Goal: Information Seeking & Learning: Learn about a topic

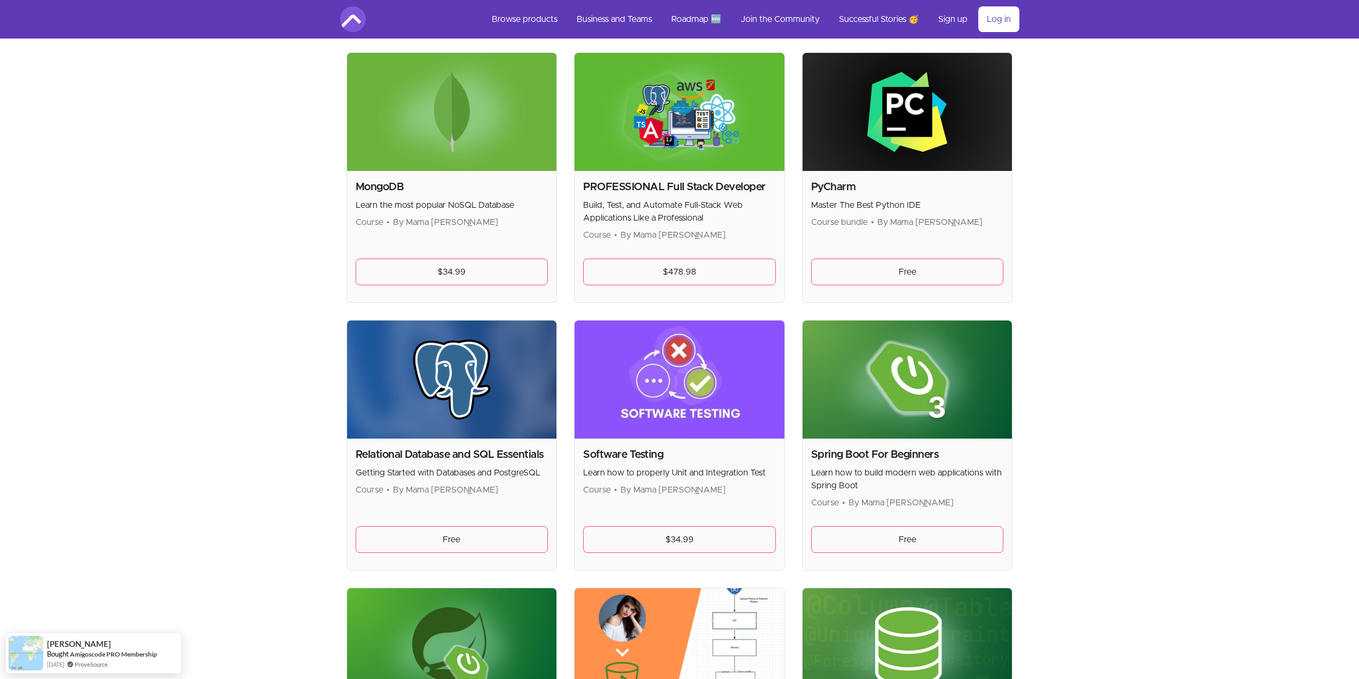
scroll to position [2082, 0]
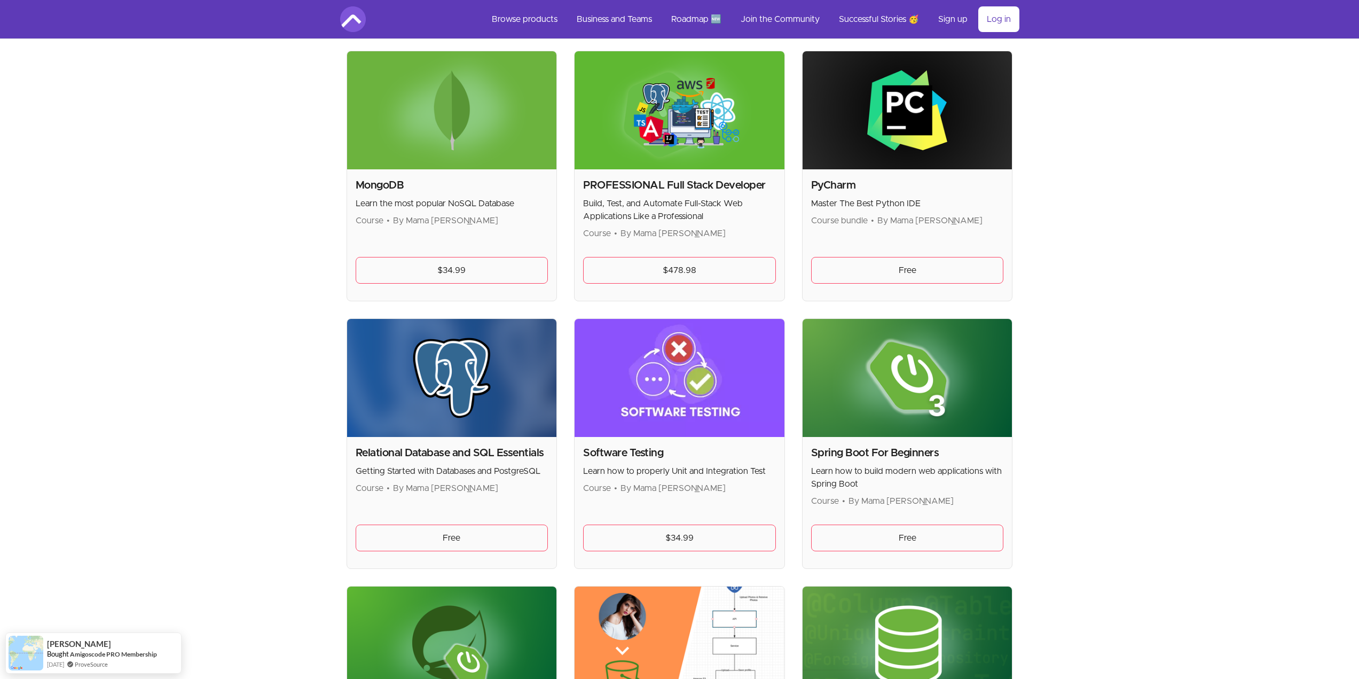
drag, startPoint x: 479, startPoint y: 538, endPoint x: 287, endPoint y: 436, distance: 217.3
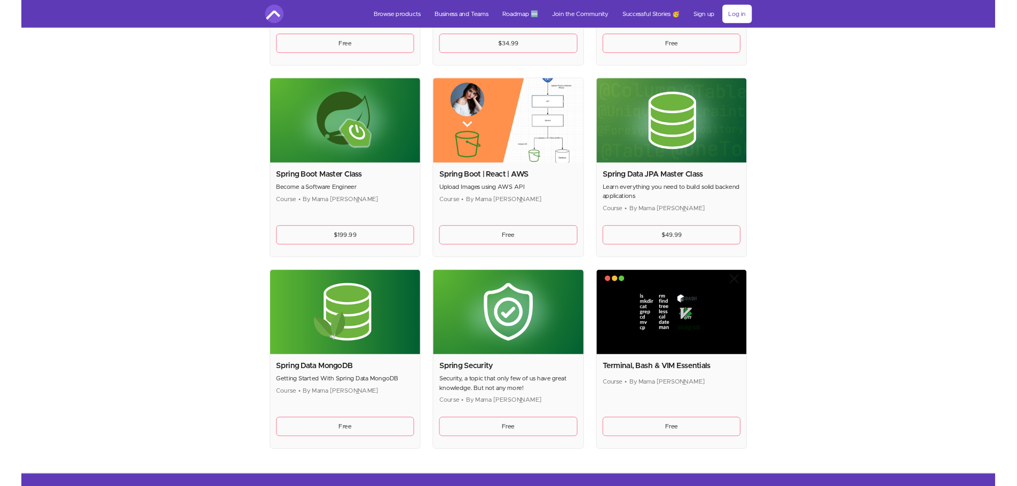
scroll to position [2563, 0]
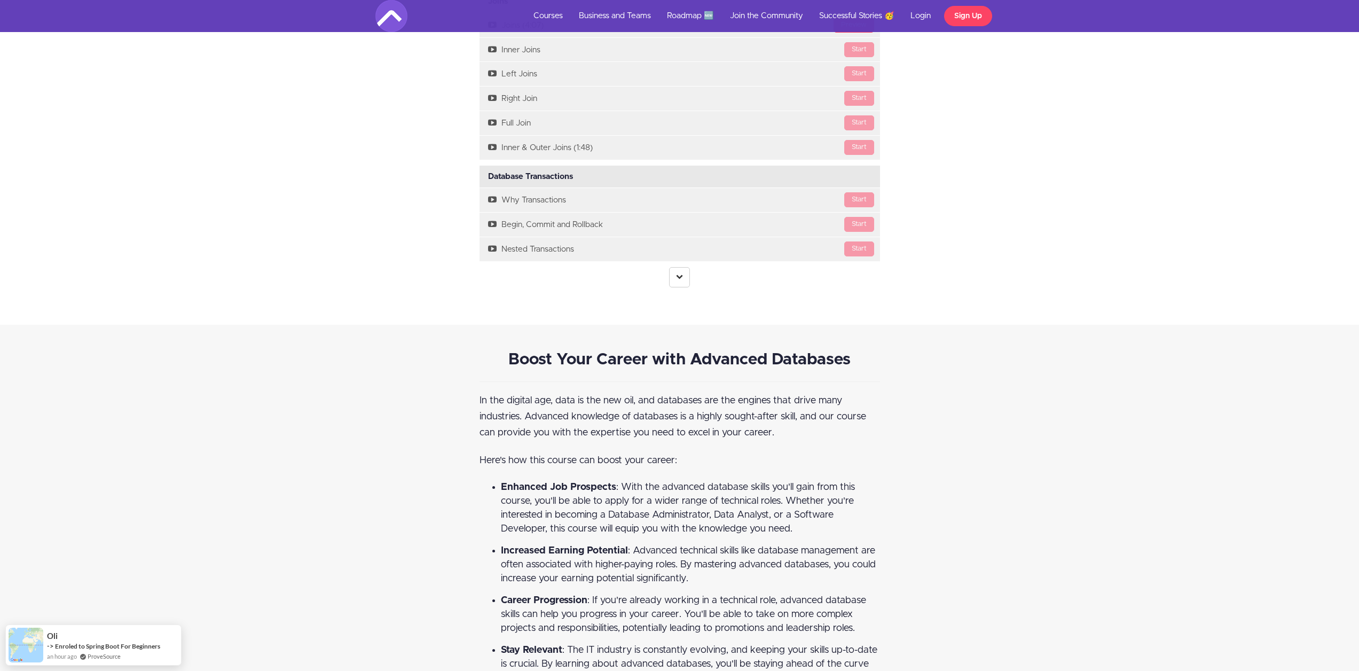
scroll to position [2242, 0]
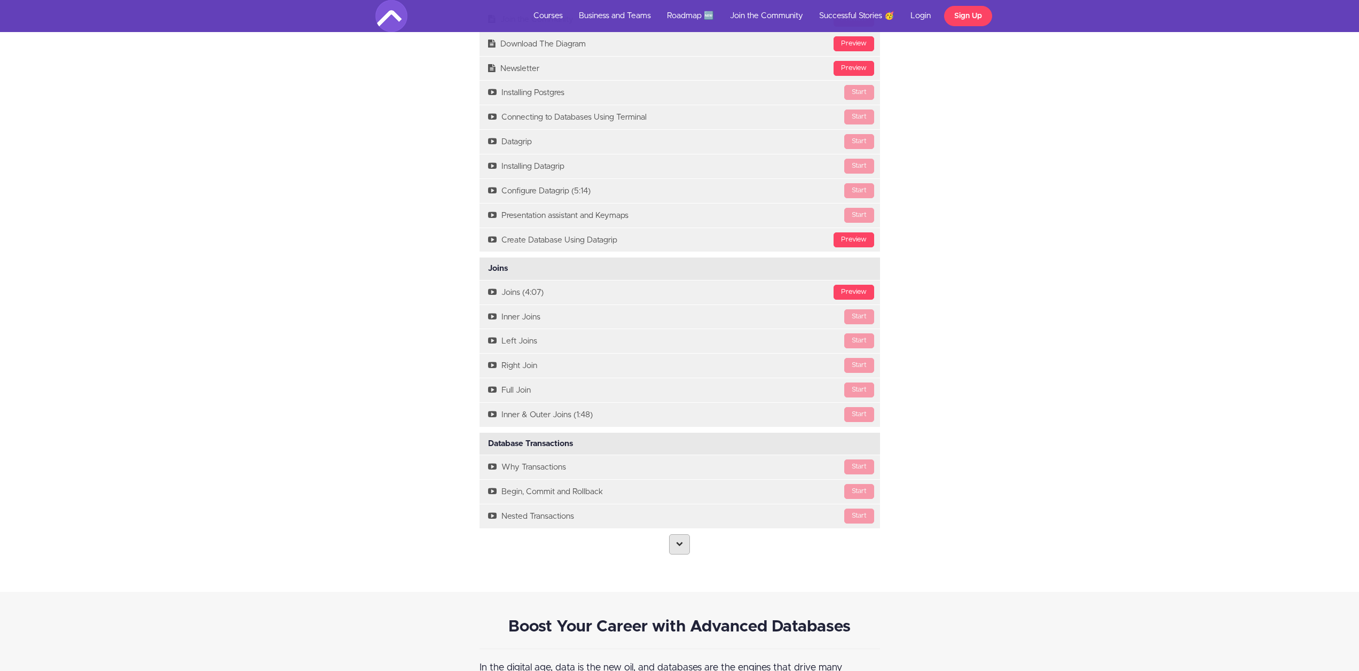
click at [684, 542] on link at bounding box center [679, 544] width 21 height 20
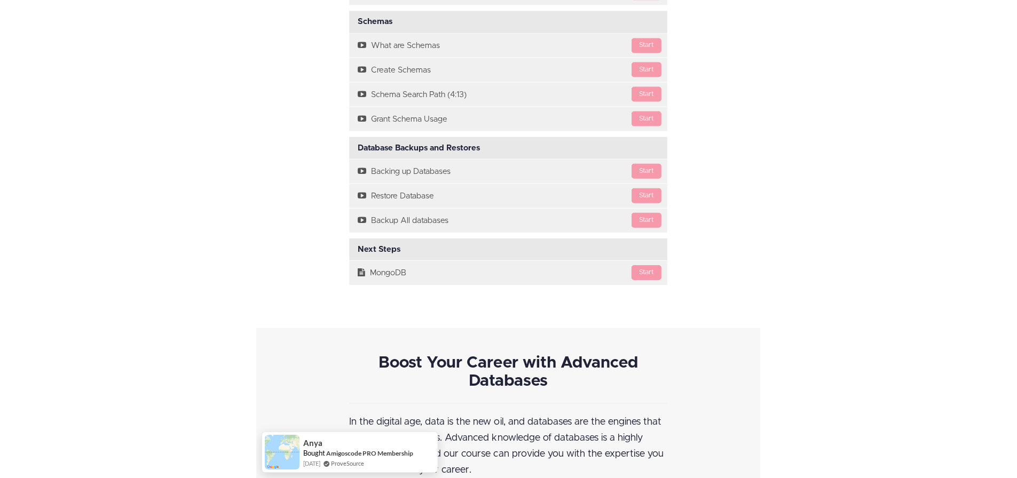
scroll to position [3033, 0]
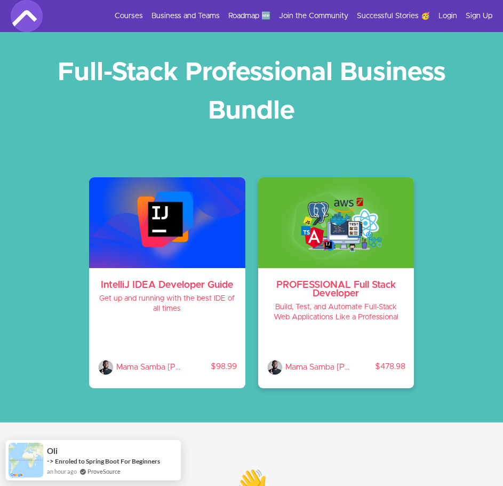
click at [332, 239] on img at bounding box center [336, 222] width 156 height 91
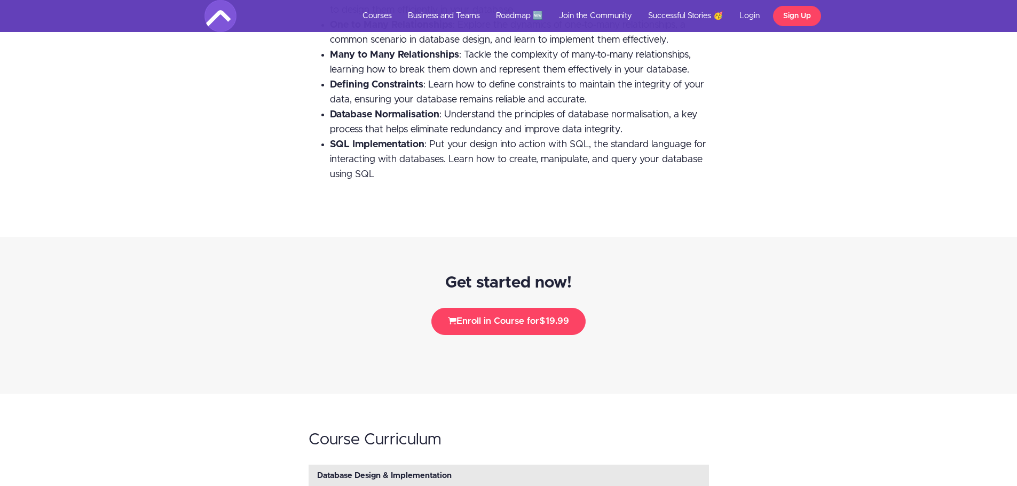
scroll to position [1442, 0]
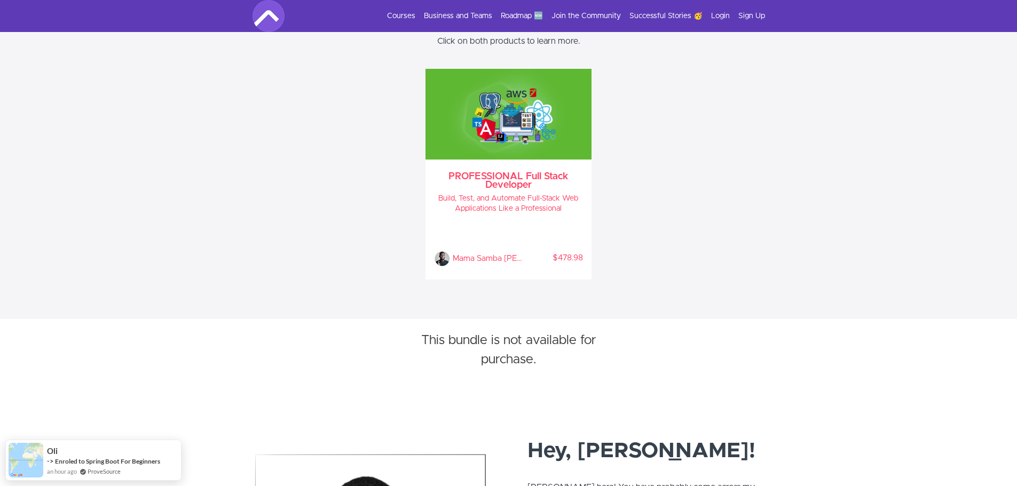
scroll to position [481, 0]
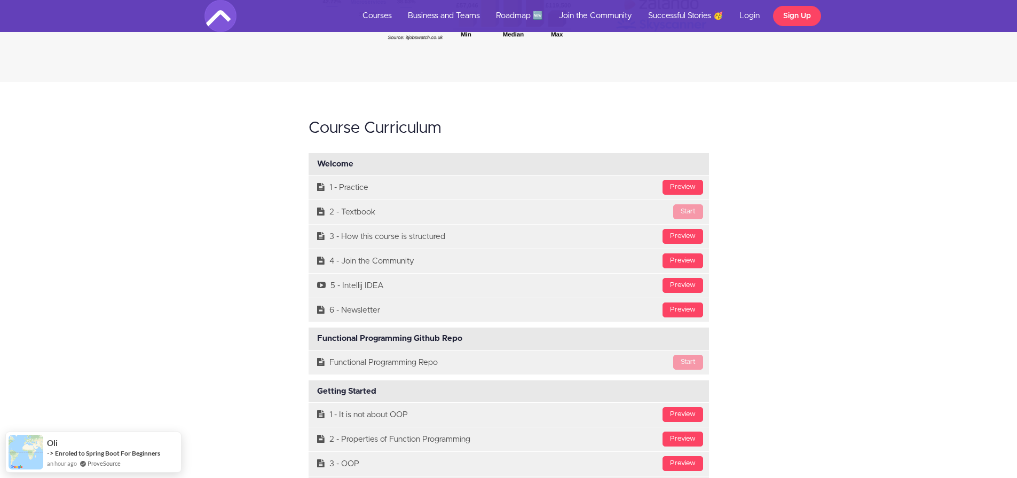
scroll to position [3364, 0]
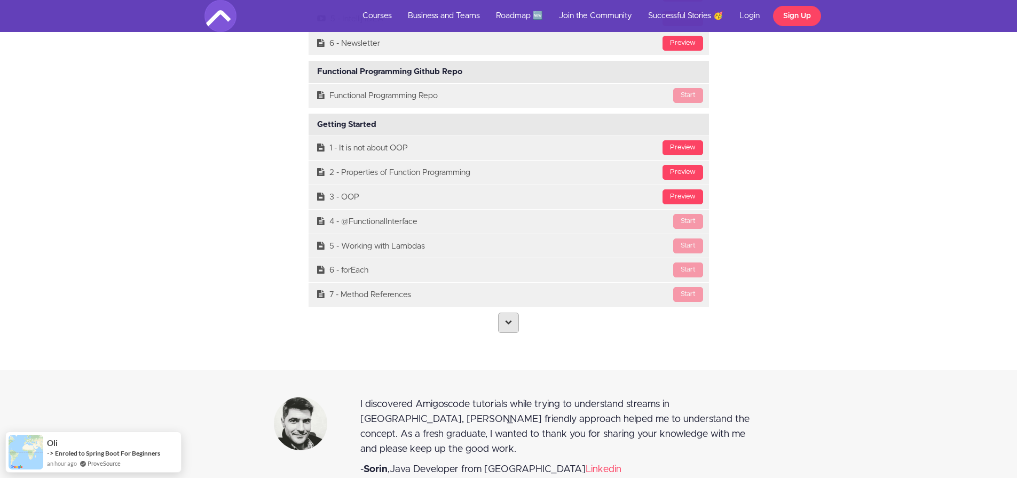
click at [509, 313] on link at bounding box center [508, 323] width 21 height 20
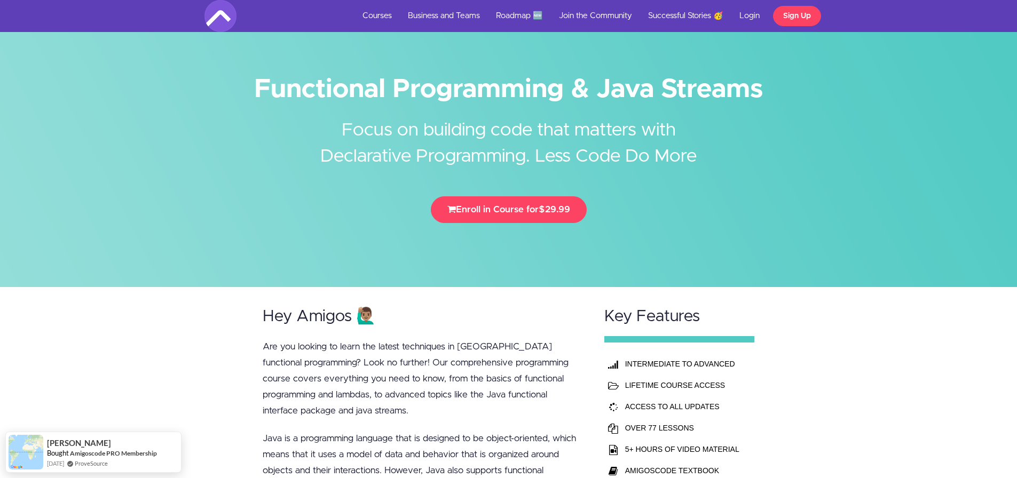
scroll to position [0, 0]
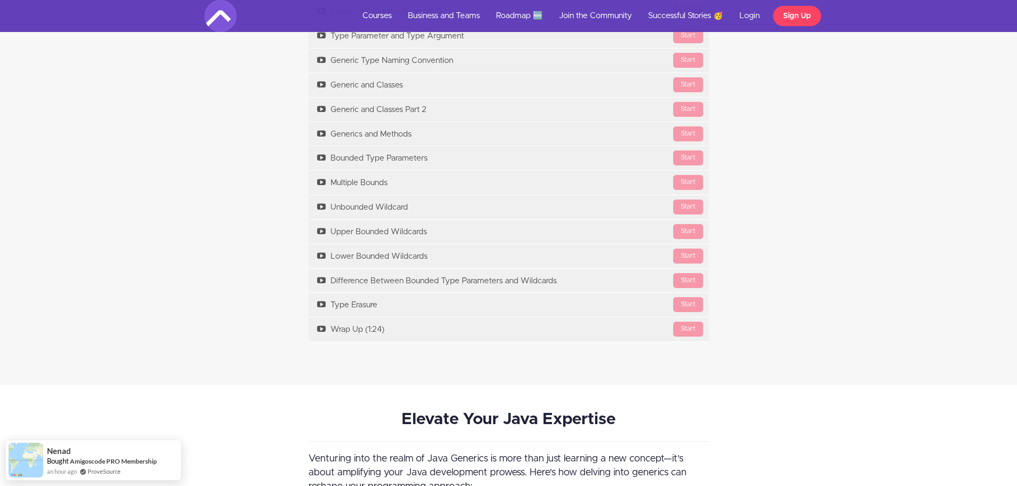
scroll to position [1442, 0]
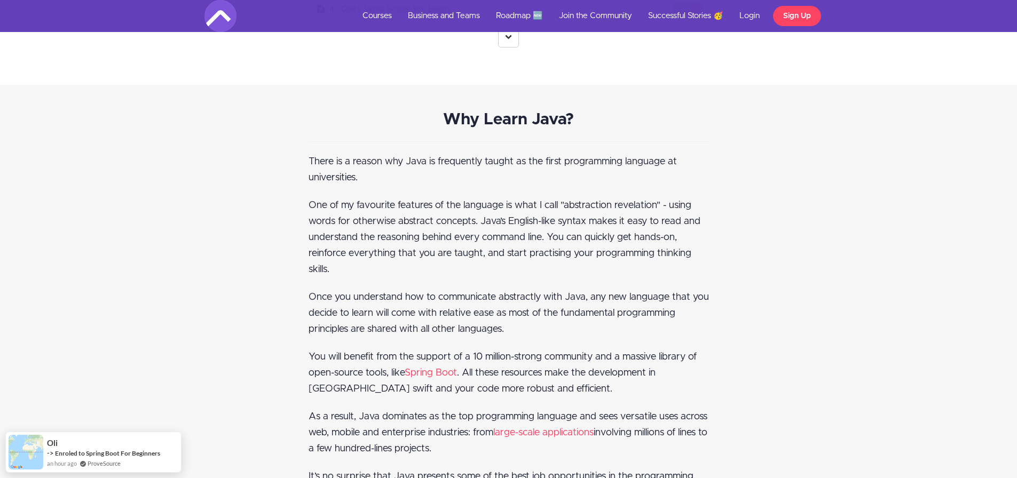
scroll to position [3097, 0]
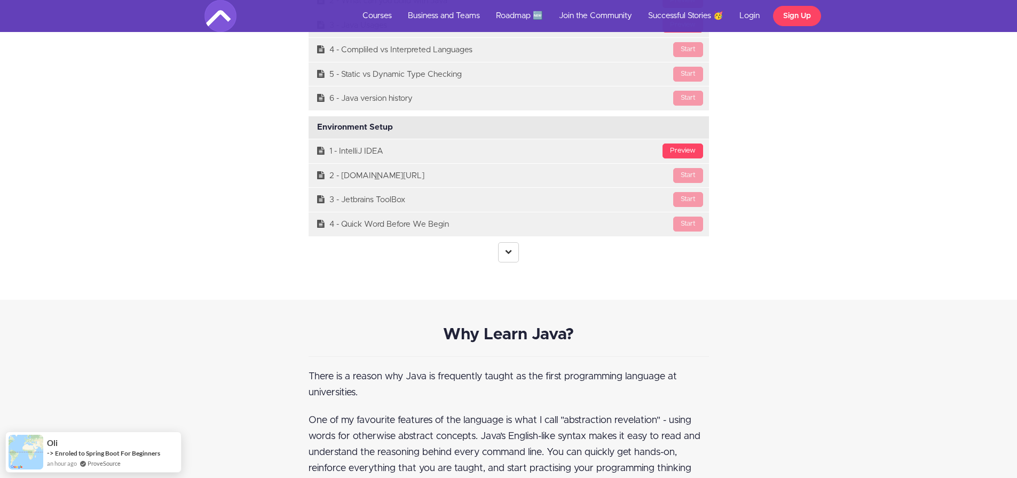
click at [504, 261] on link at bounding box center [508, 252] width 21 height 20
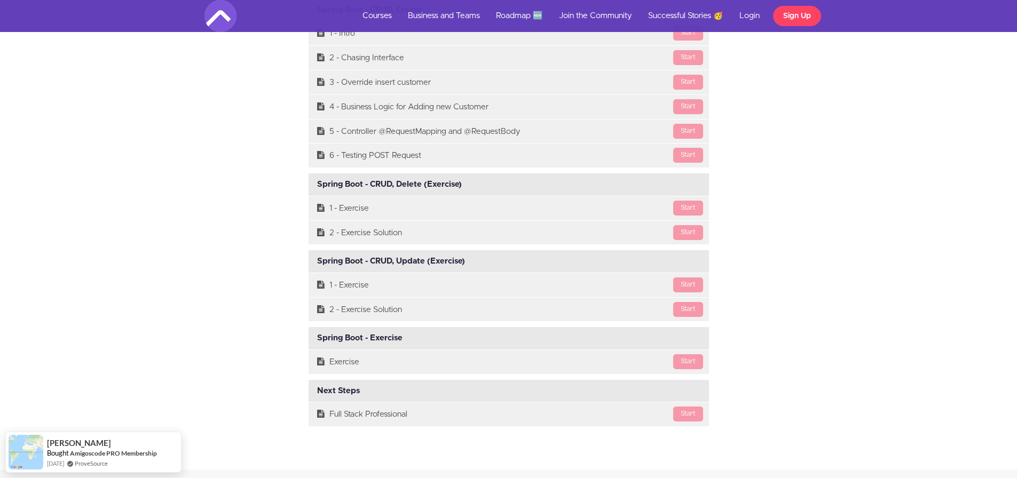
scroll to position [13188, 0]
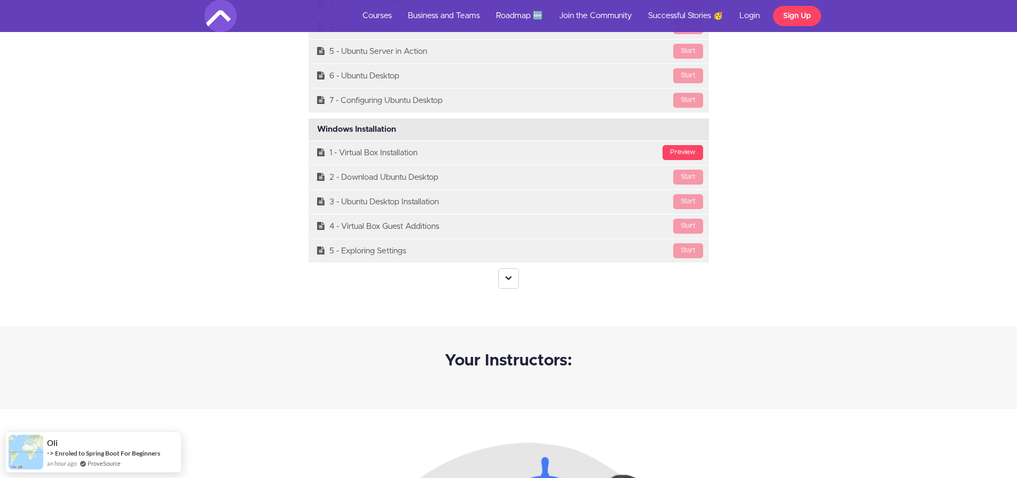
scroll to position [2723, 0]
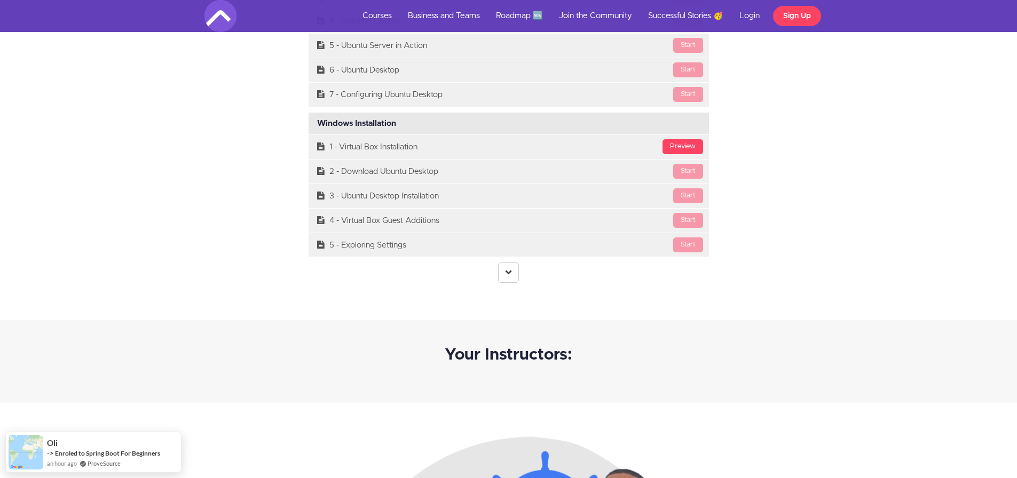
drag, startPoint x: 511, startPoint y: 277, endPoint x: 502, endPoint y: 273, distance: 9.6
click at [511, 277] on link at bounding box center [508, 273] width 21 height 20
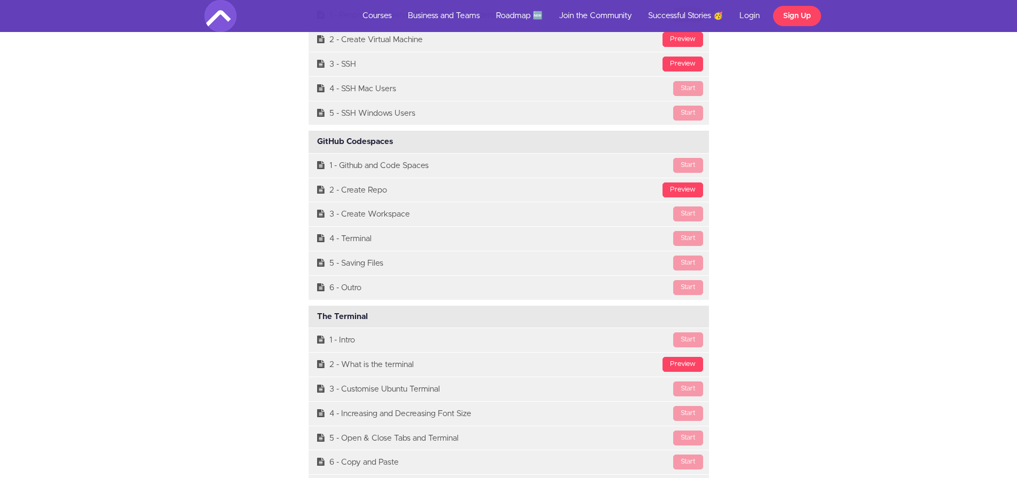
scroll to position [2997, 0]
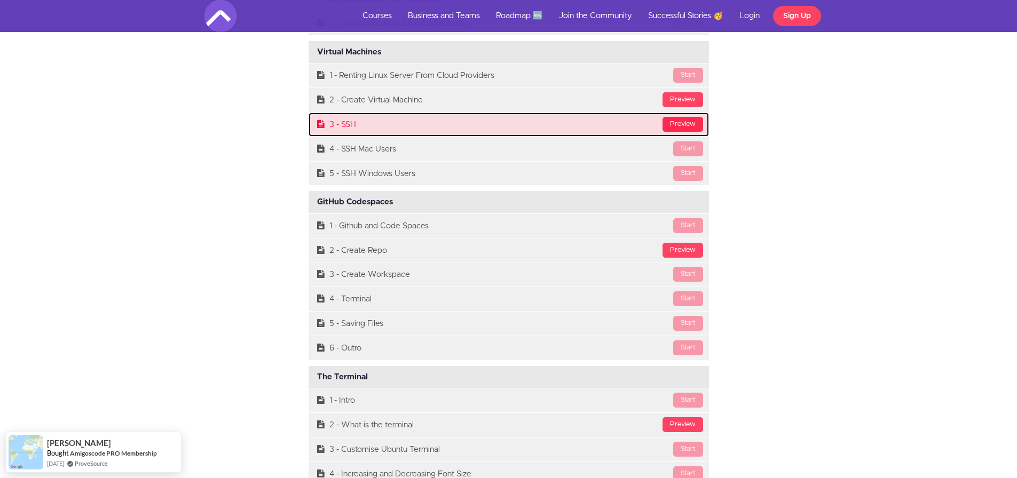
click at [681, 125] on div "Preview" at bounding box center [683, 124] width 41 height 15
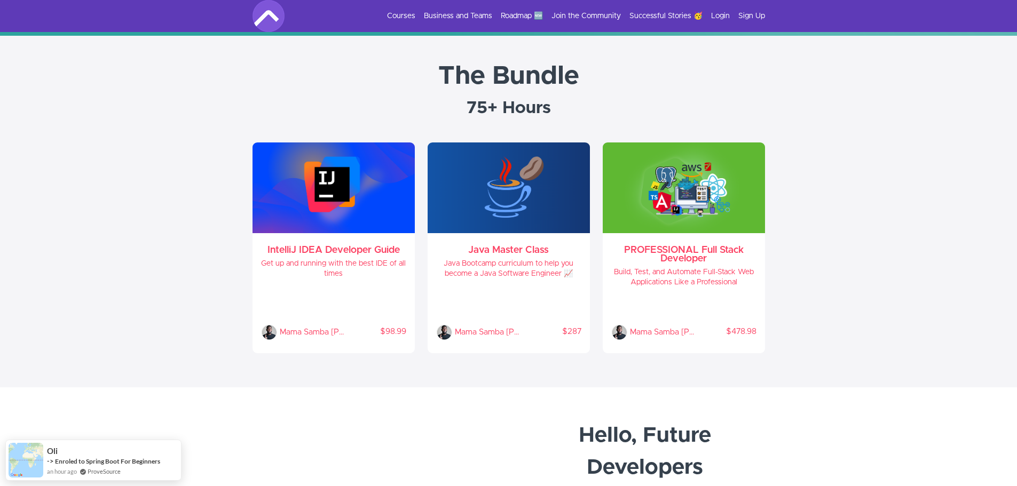
scroll to position [374, 0]
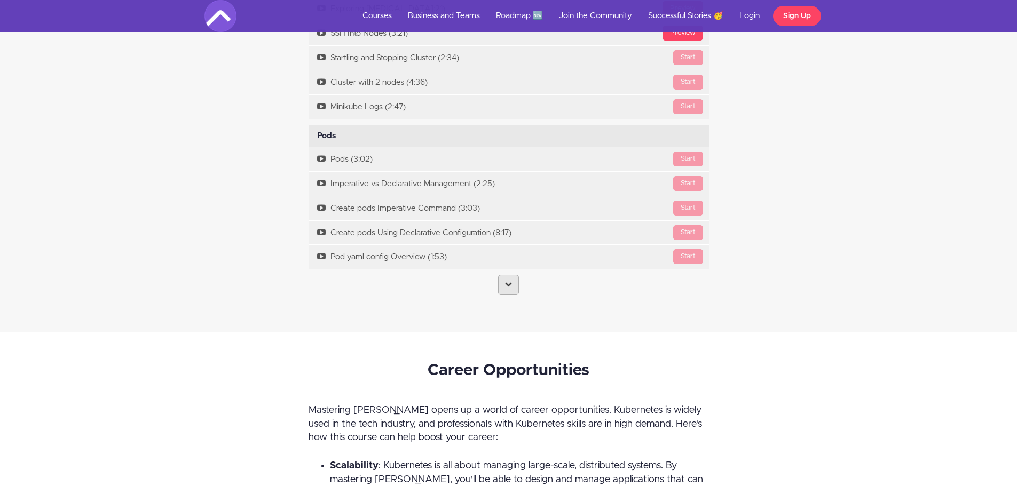
click at [506, 285] on icon at bounding box center [508, 284] width 7 height 7
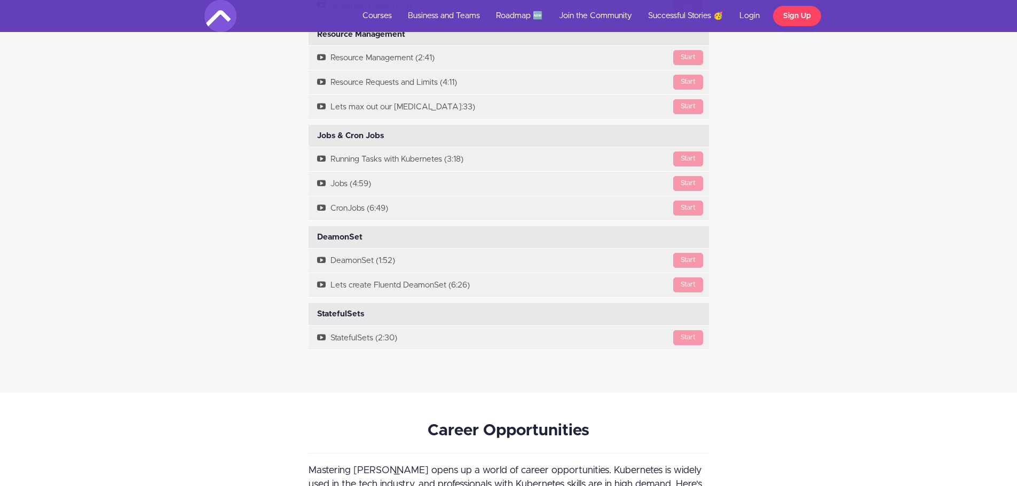
scroll to position [4805, 0]
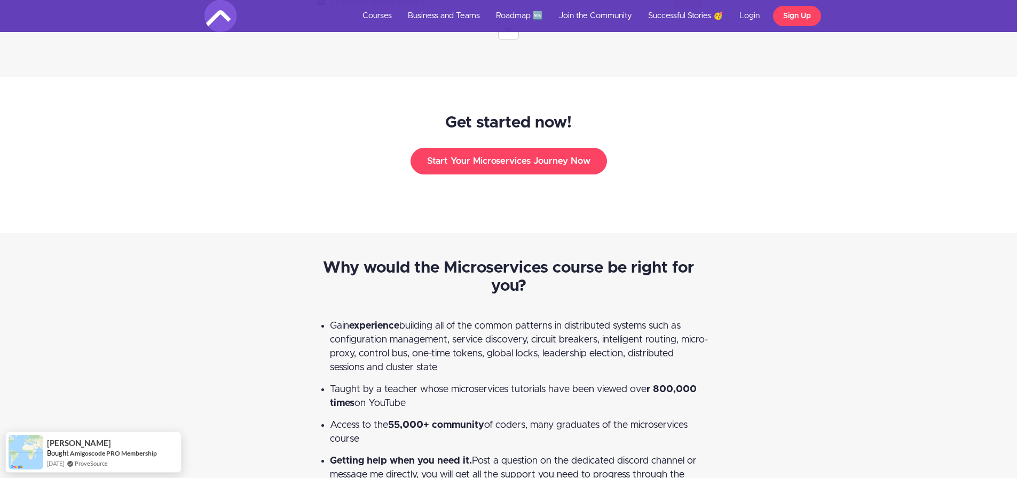
scroll to position [3524, 0]
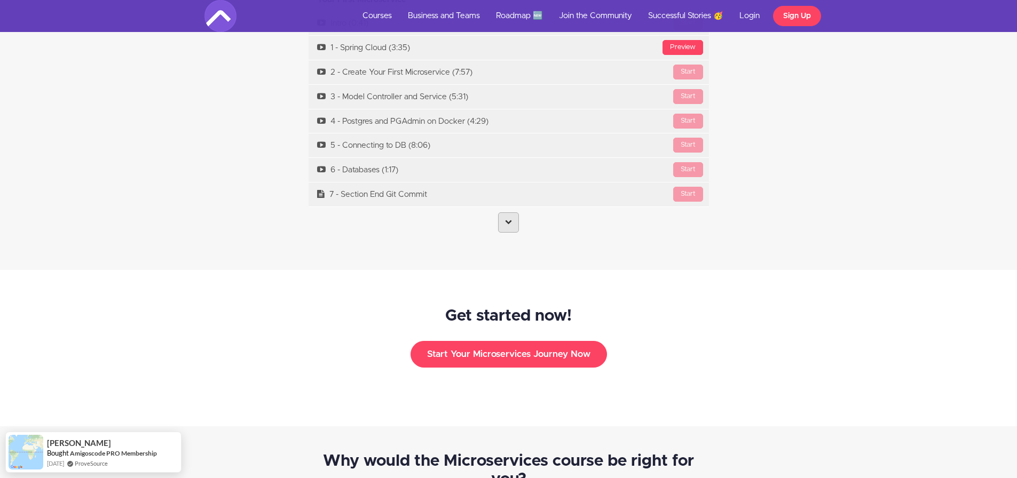
click at [508, 212] on link at bounding box center [508, 222] width 21 height 20
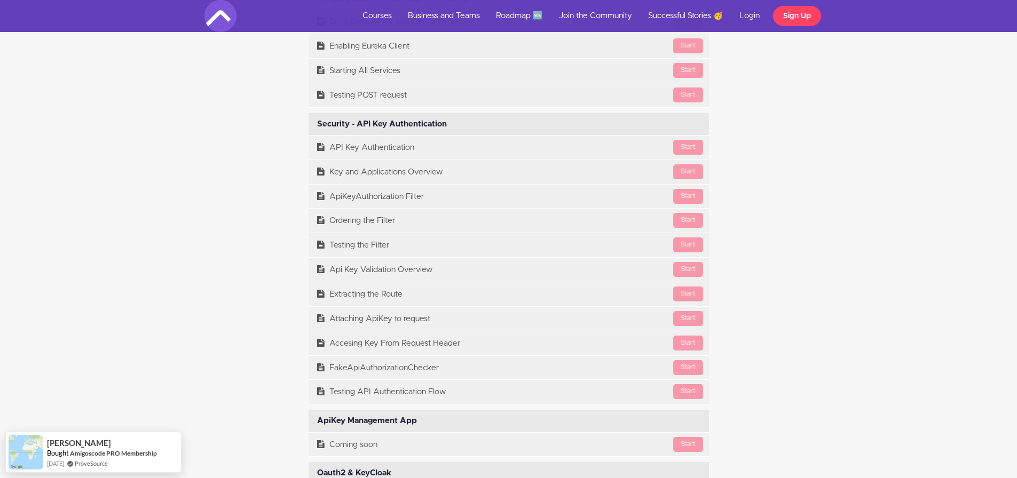
scroll to position [8062, 0]
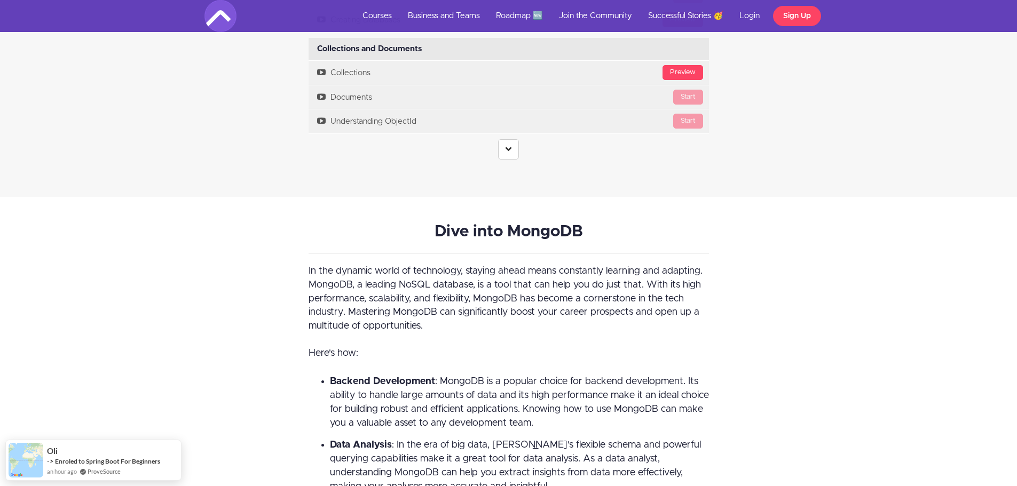
scroll to position [2403, 0]
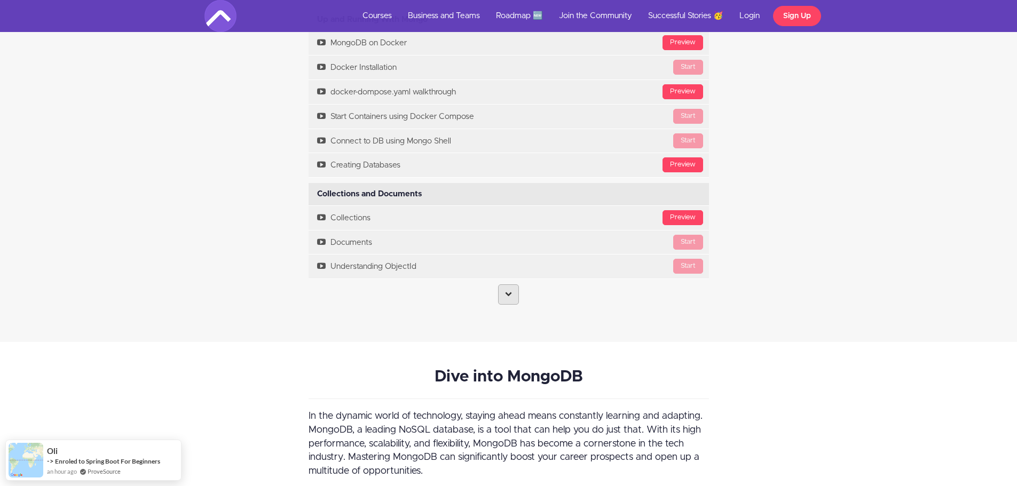
click at [505, 300] on link at bounding box center [508, 295] width 21 height 20
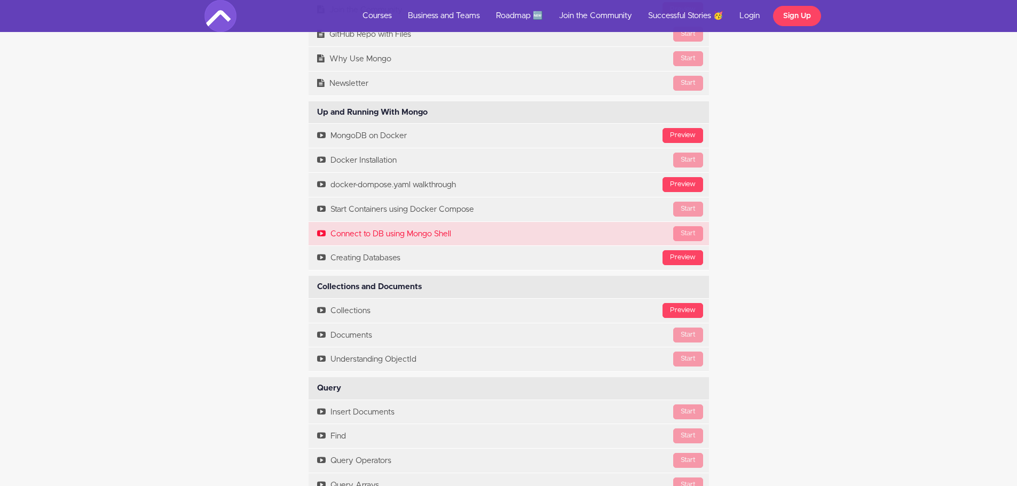
scroll to position [2296, 0]
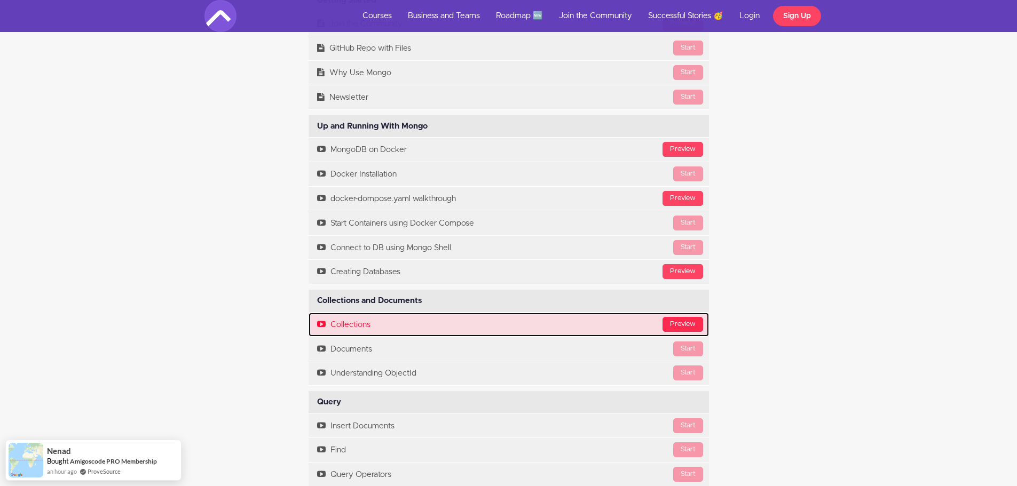
click at [680, 323] on div "Preview" at bounding box center [683, 324] width 41 height 15
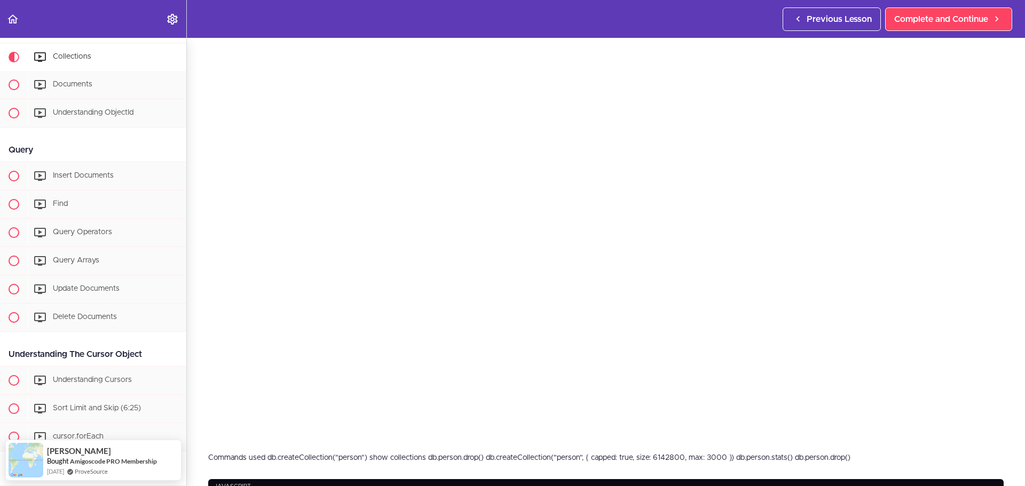
scroll to position [107, 0]
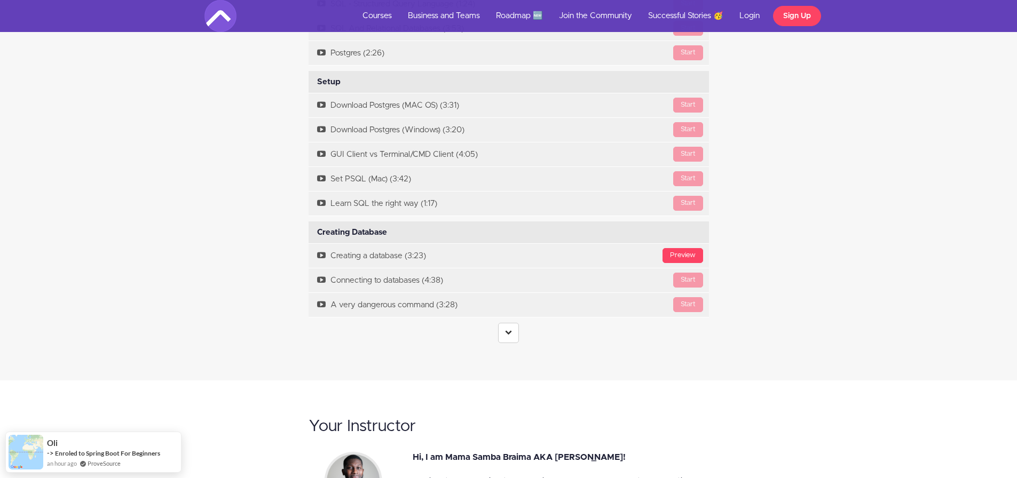
scroll to position [2456, 0]
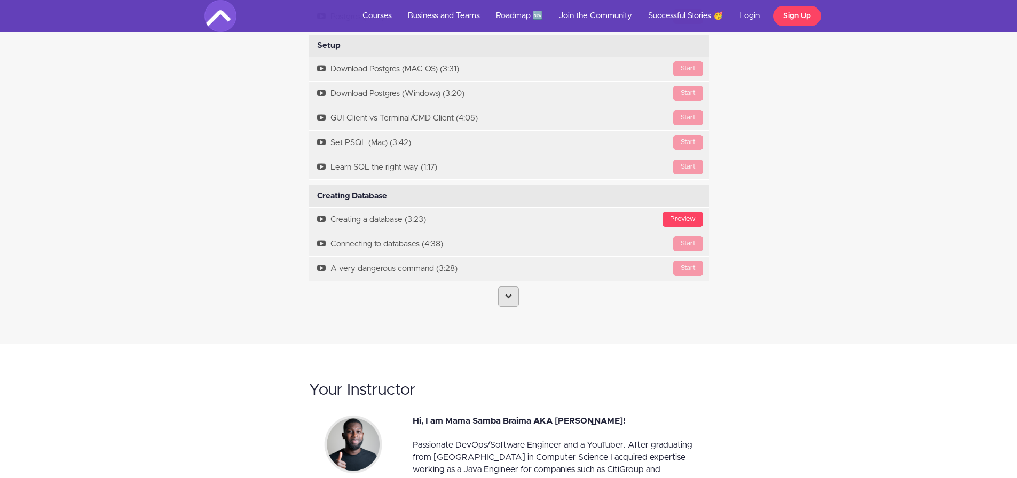
click at [502, 295] on link at bounding box center [508, 297] width 21 height 20
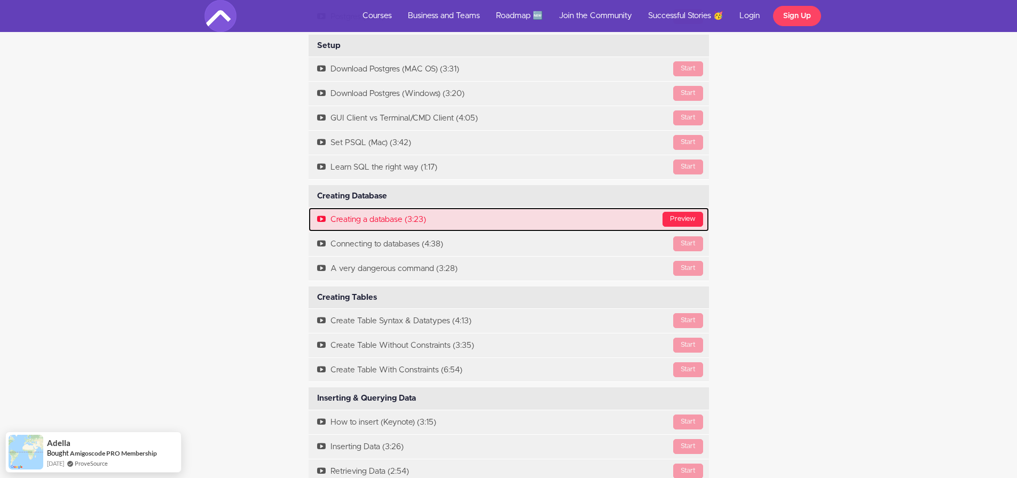
click at [692, 217] on div "Preview" at bounding box center [683, 219] width 41 height 15
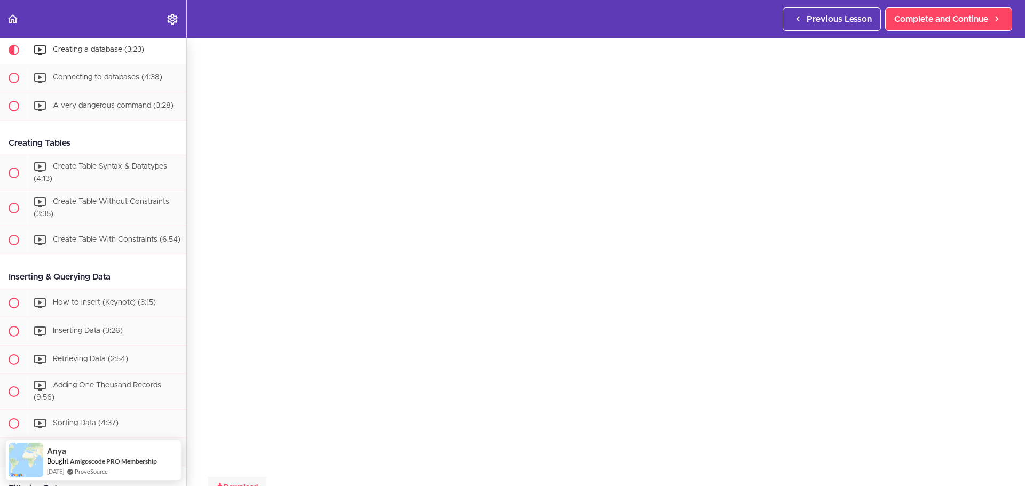
scroll to position [53, 0]
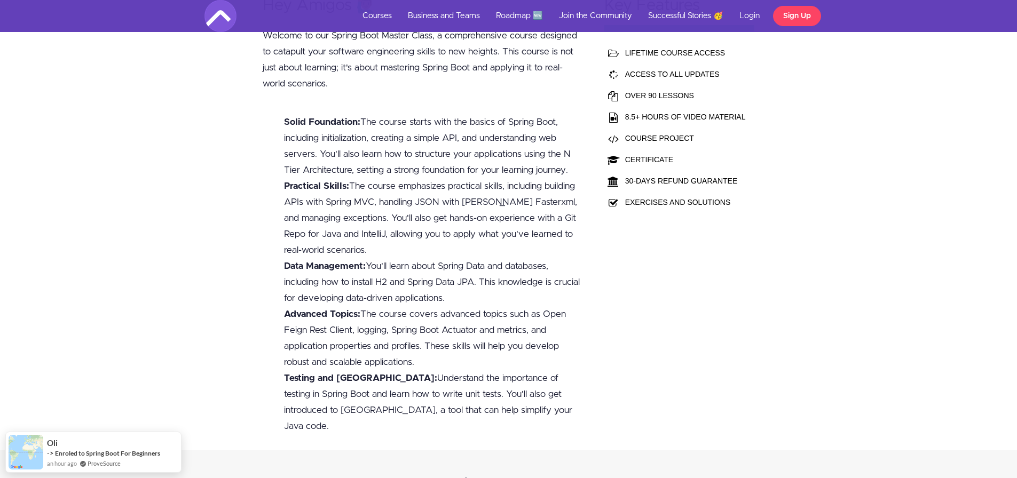
scroll to position [320, 0]
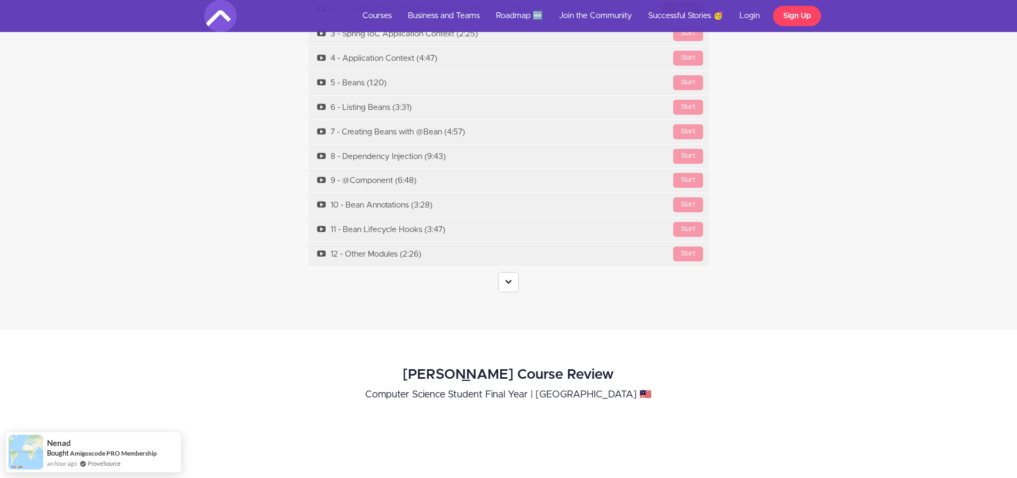
drag, startPoint x: 509, startPoint y: 266, endPoint x: 485, endPoint y: 266, distance: 23.5
click at [509, 278] on icon at bounding box center [508, 281] width 7 height 7
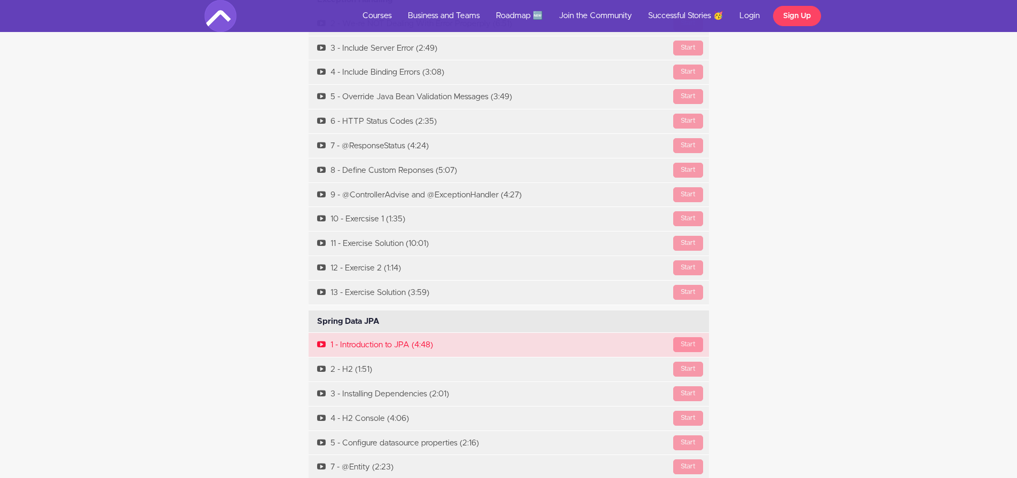
scroll to position [5553, 0]
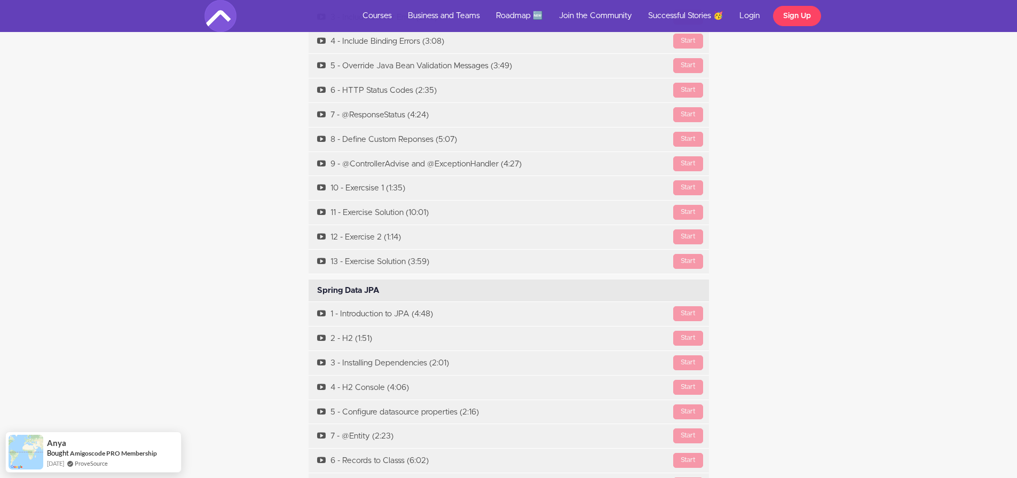
click at [833, 264] on div "Course Curriculum Intro Available in days days after you enroll Start Slides St…" at bounding box center [508, 39] width 1017 height 4396
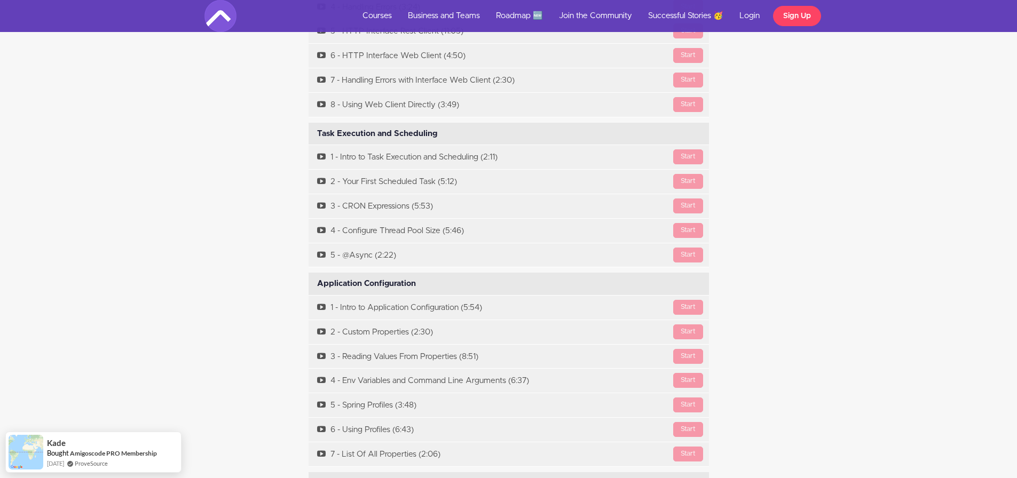
scroll to position [7381, 0]
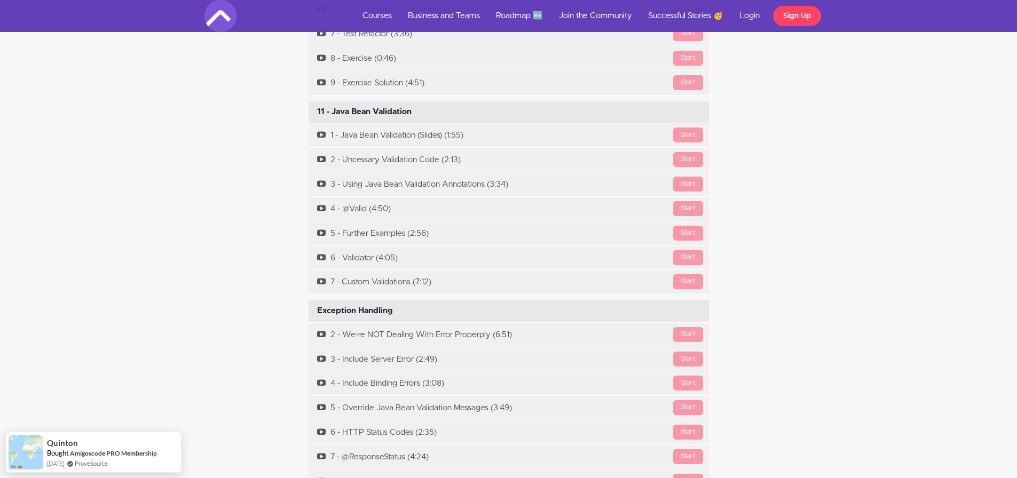
scroll to position [5192, 0]
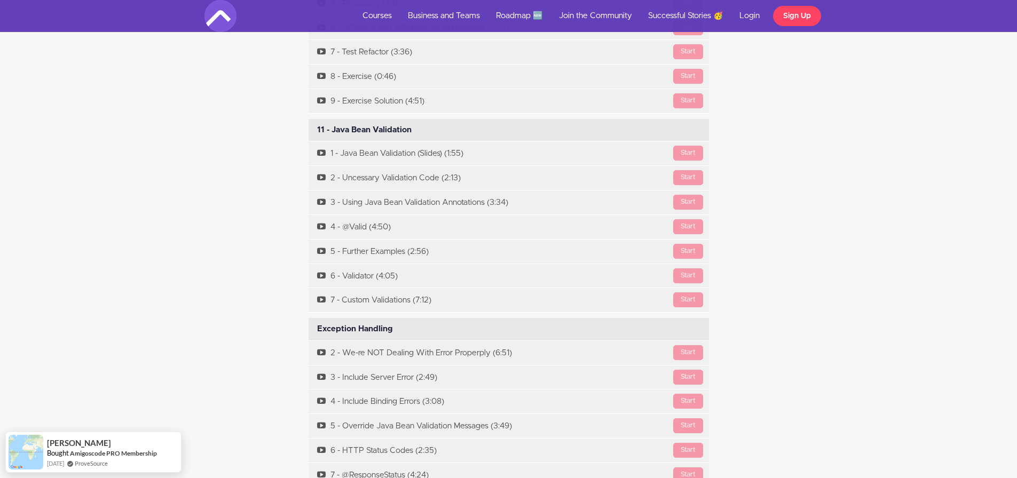
click at [864, 260] on div "Course Curriculum Intro Available in days days after you enroll Start Slides St…" at bounding box center [508, 400] width 1017 height 4396
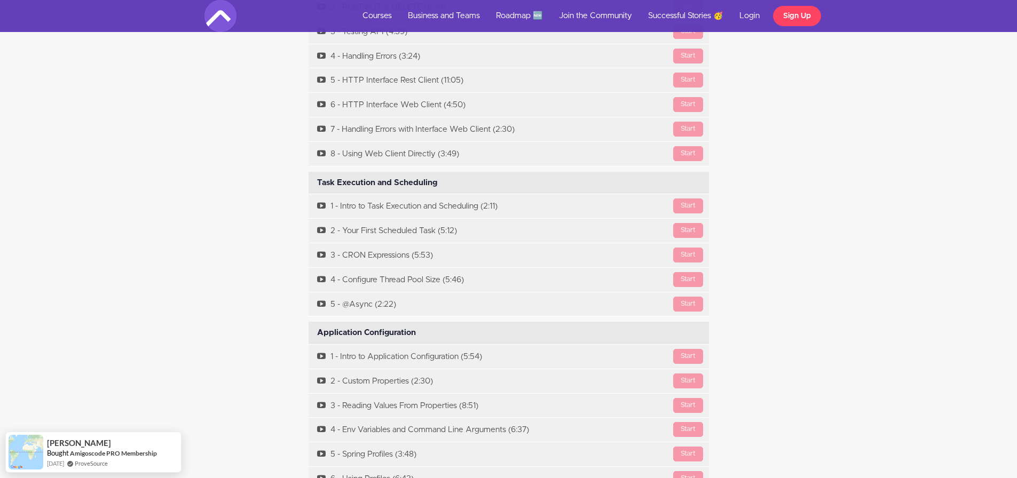
scroll to position [3916, 0]
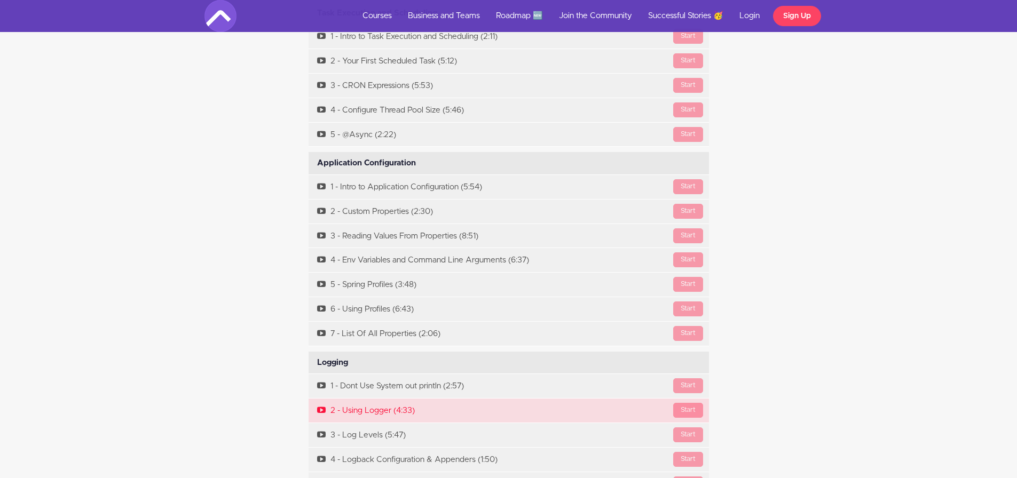
scroll to position [6479, 0]
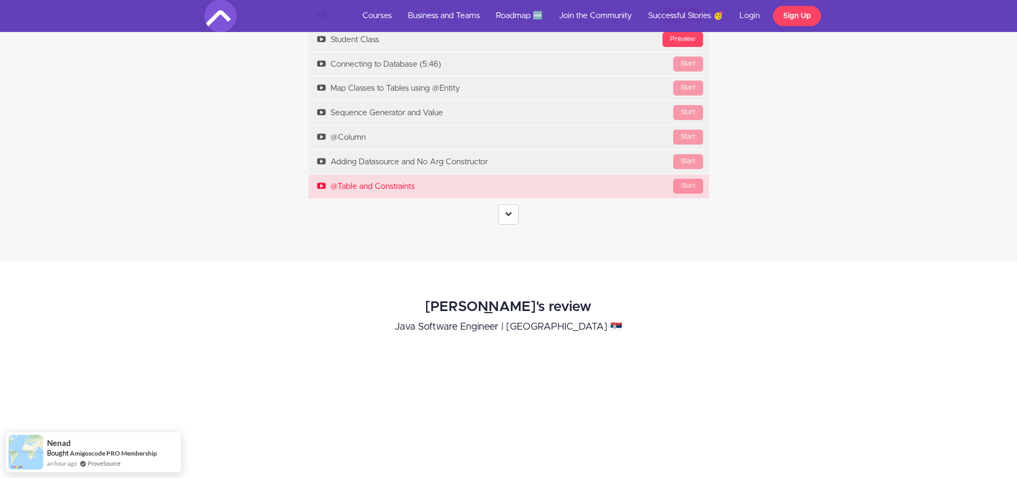
scroll to position [3257, 0]
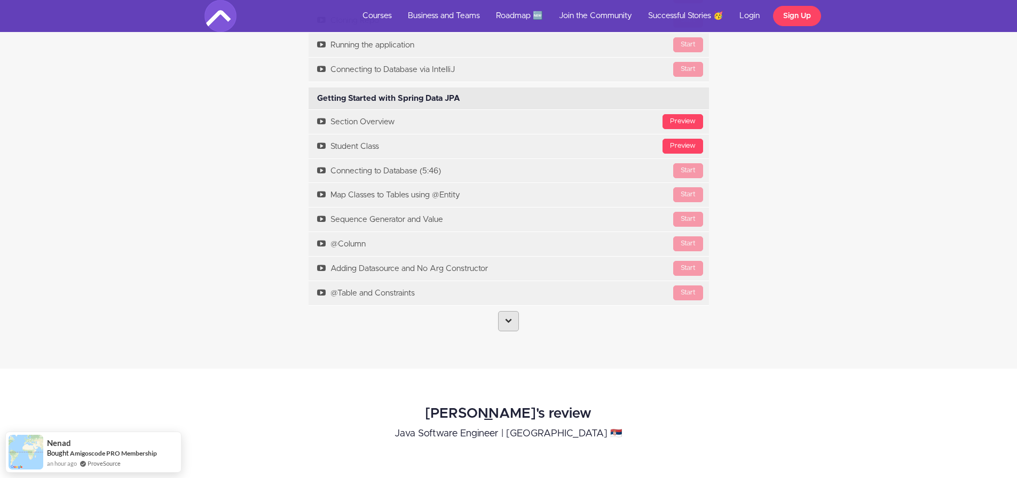
click at [507, 324] on icon at bounding box center [508, 320] width 7 height 7
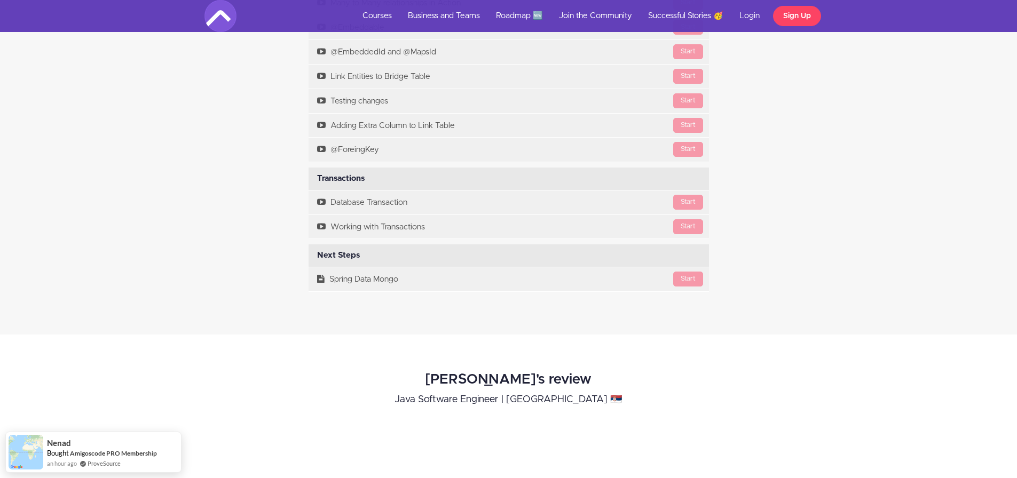
scroll to position [4592, 0]
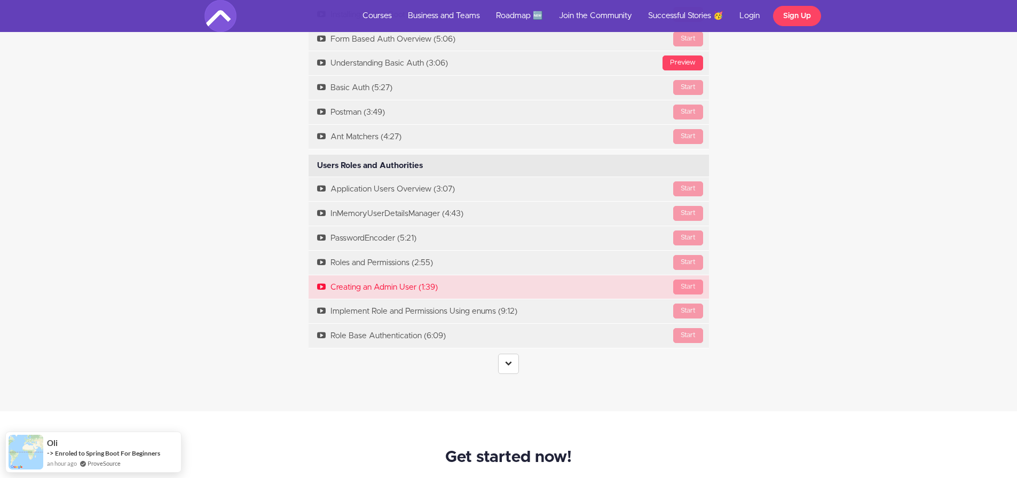
scroll to position [2082, 0]
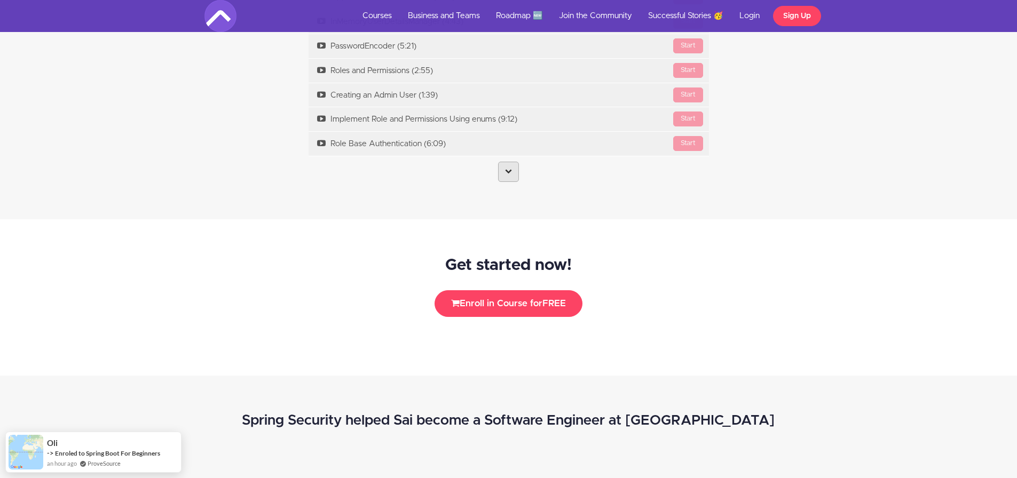
click at [512, 171] on link at bounding box center [508, 172] width 21 height 20
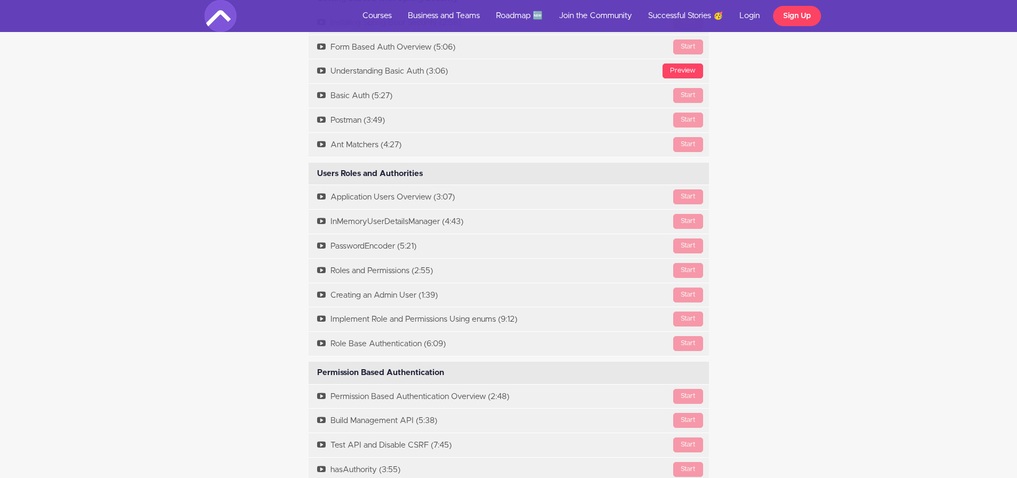
scroll to position [1869, 0]
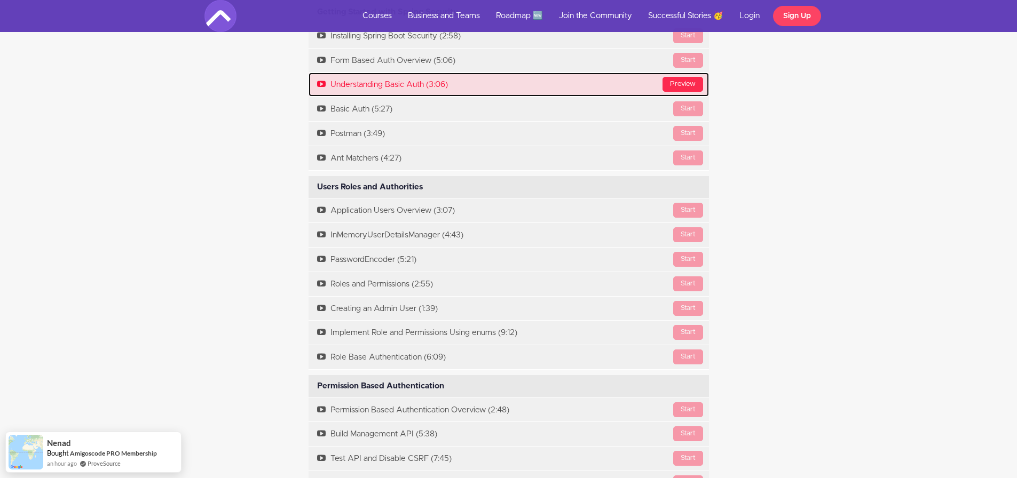
click at [681, 83] on div "Preview" at bounding box center [683, 84] width 41 height 15
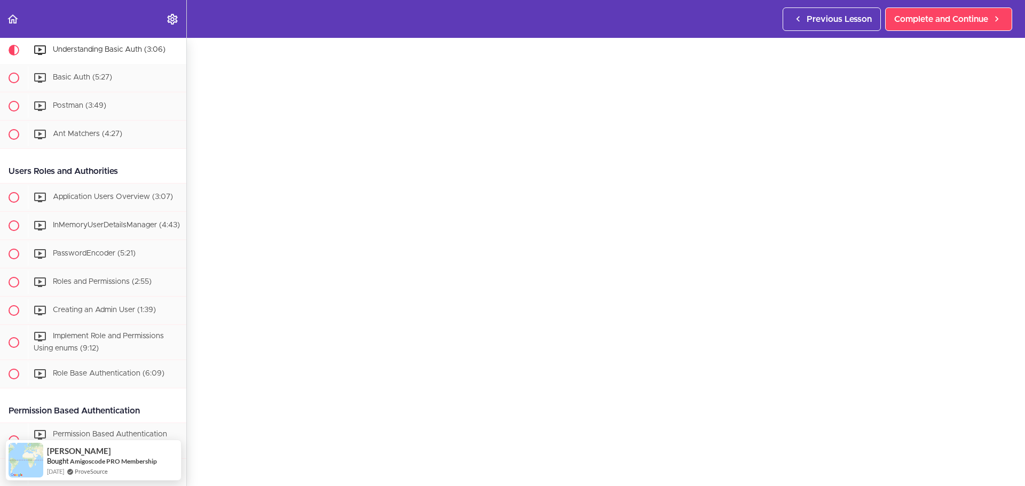
scroll to position [53, 0]
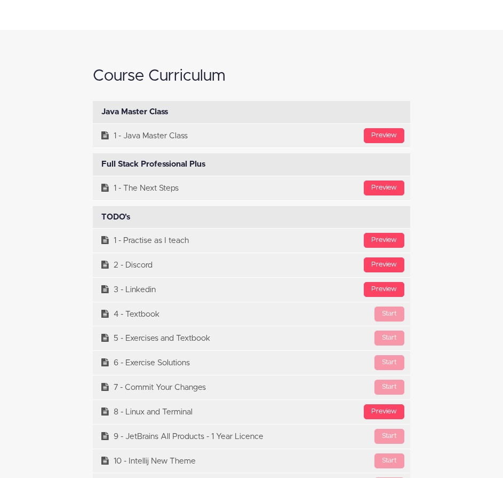
scroll to position [4378, 0]
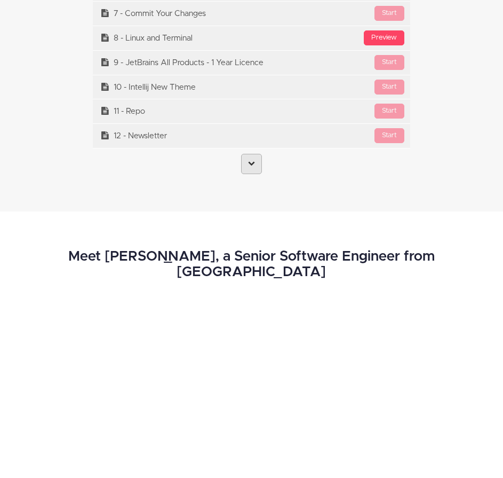
click at [256, 174] on link at bounding box center [251, 164] width 21 height 20
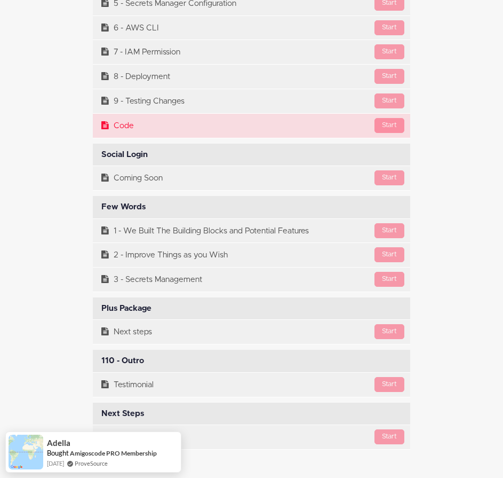
scroll to position [26043, 0]
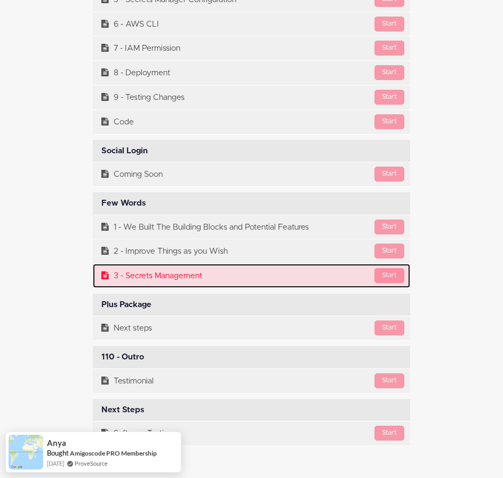
click at [168, 288] on link "Start 3 - Secrets Management" at bounding box center [252, 276] width 318 height 24
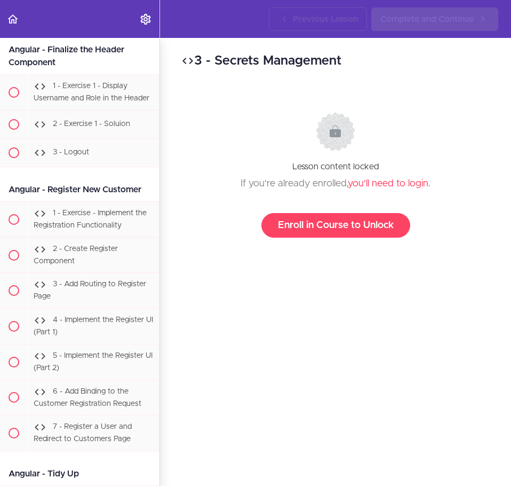
scroll to position [28798, 0]
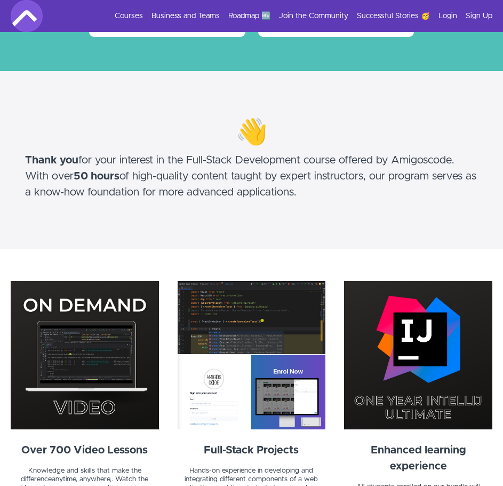
scroll to position [214, 0]
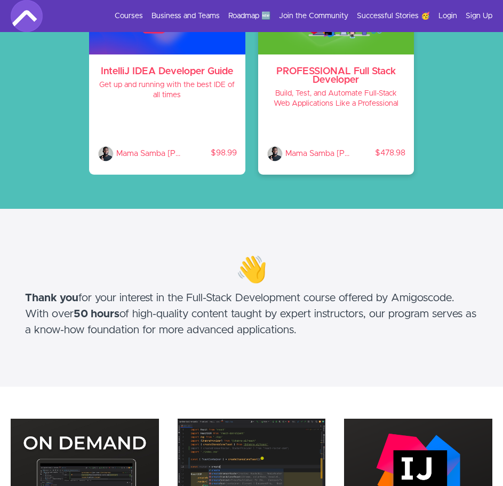
click at [327, 85] on div "PROFESSIONAL Full Stack Developer Build, Test, and Automate Full-Stack Web Appl…" at bounding box center [336, 114] width 156 height 120
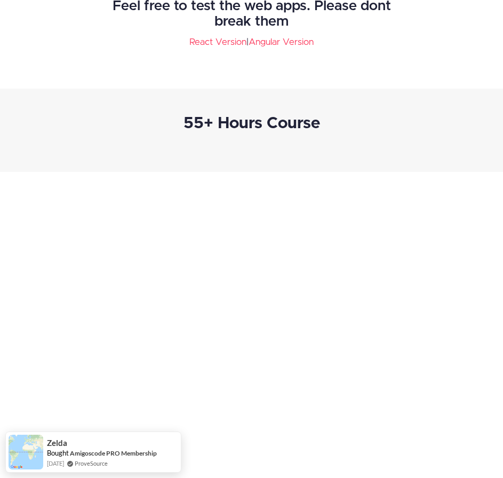
scroll to position [1545, 0]
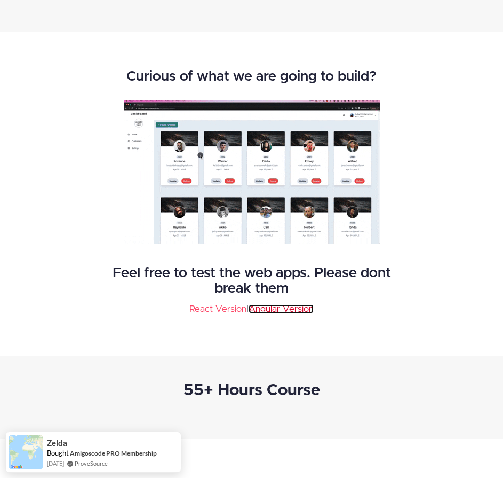
click at [289, 313] on link "Angular Version" at bounding box center [281, 308] width 65 height 9
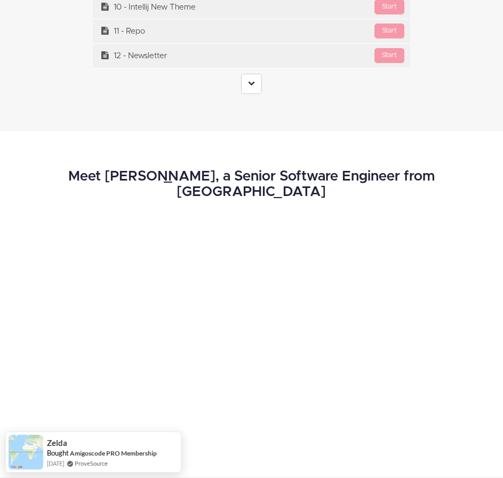
scroll to position [4321, 0]
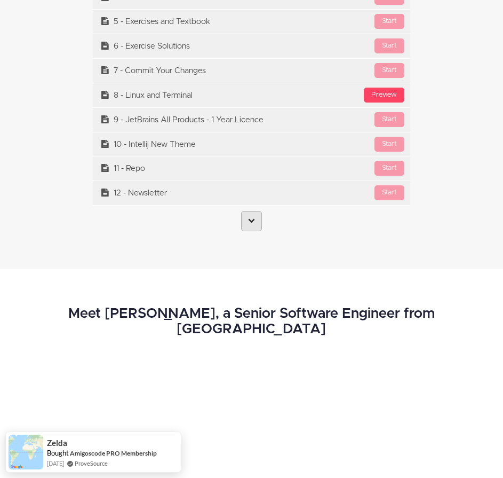
click at [255, 231] on link at bounding box center [251, 221] width 21 height 20
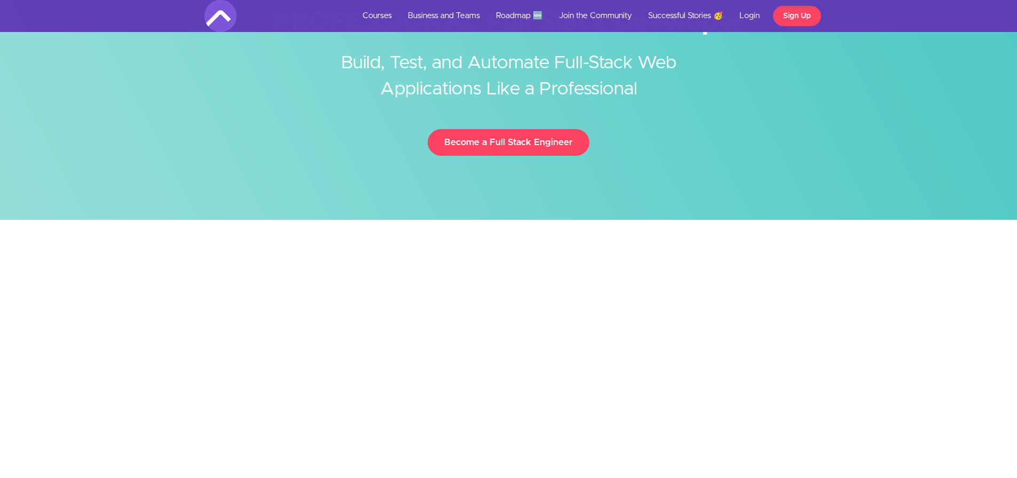
scroll to position [0, 0]
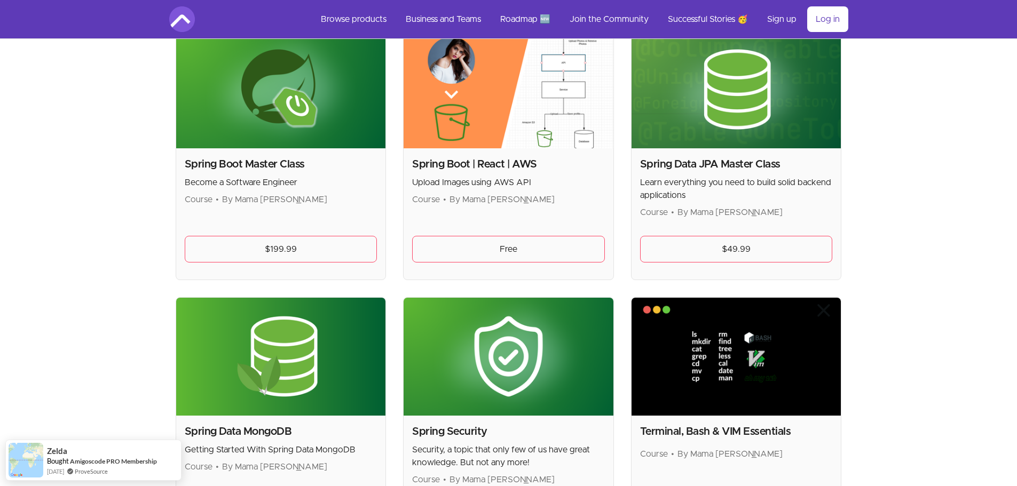
scroll to position [2849, 0]
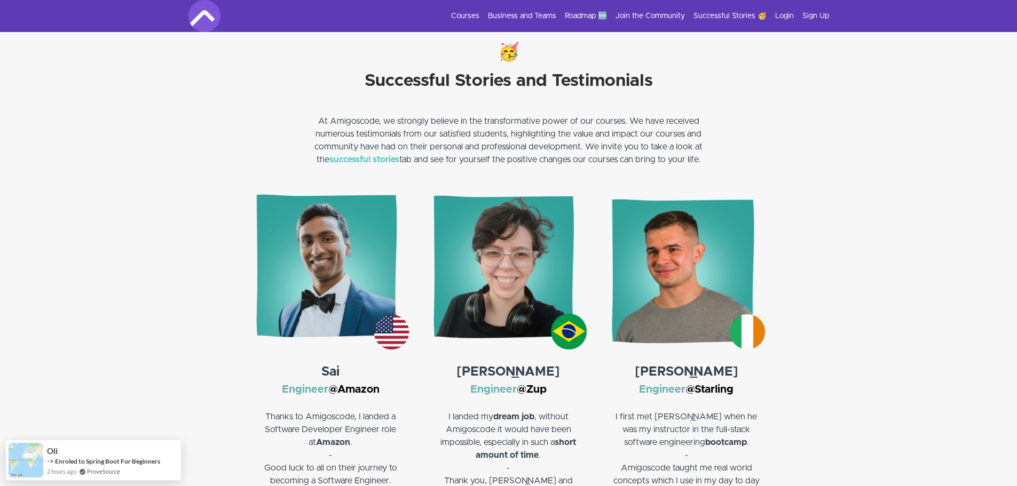
scroll to position [1709, 0]
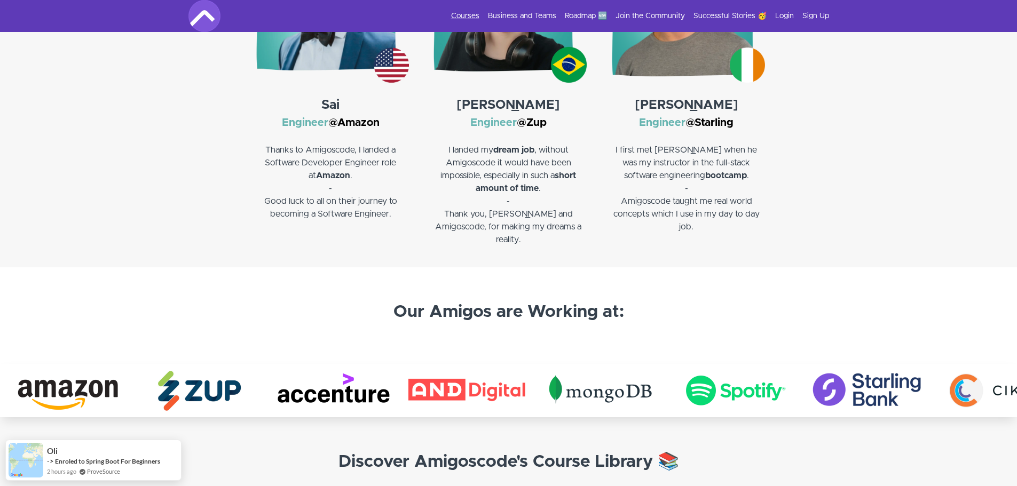
click at [471, 15] on link "Courses" at bounding box center [465, 16] width 28 height 11
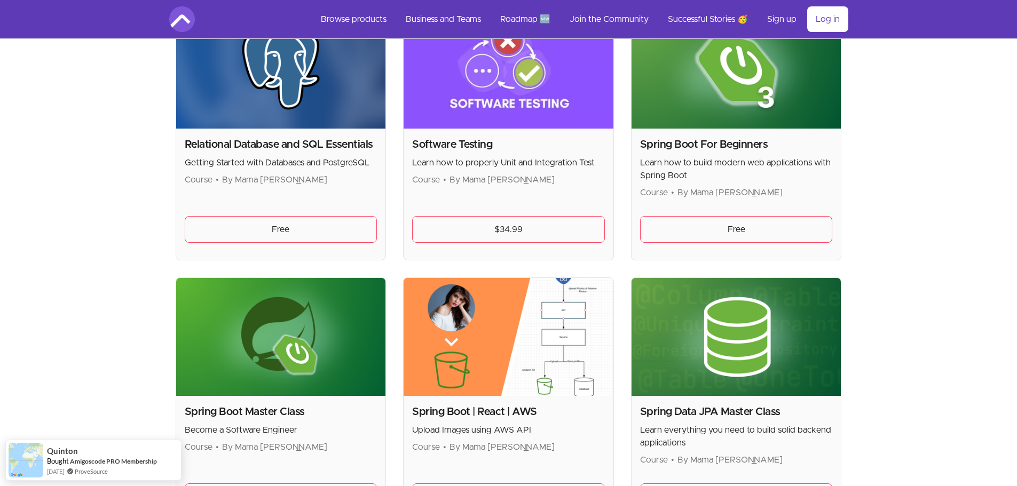
scroll to position [2242, 0]
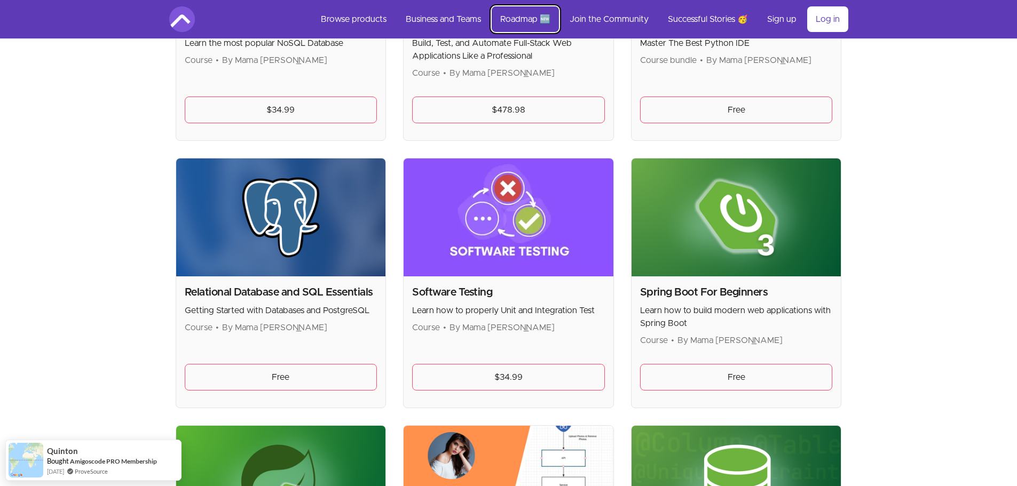
click at [529, 22] on link "Roadmap 🆕" at bounding box center [525, 19] width 67 height 26
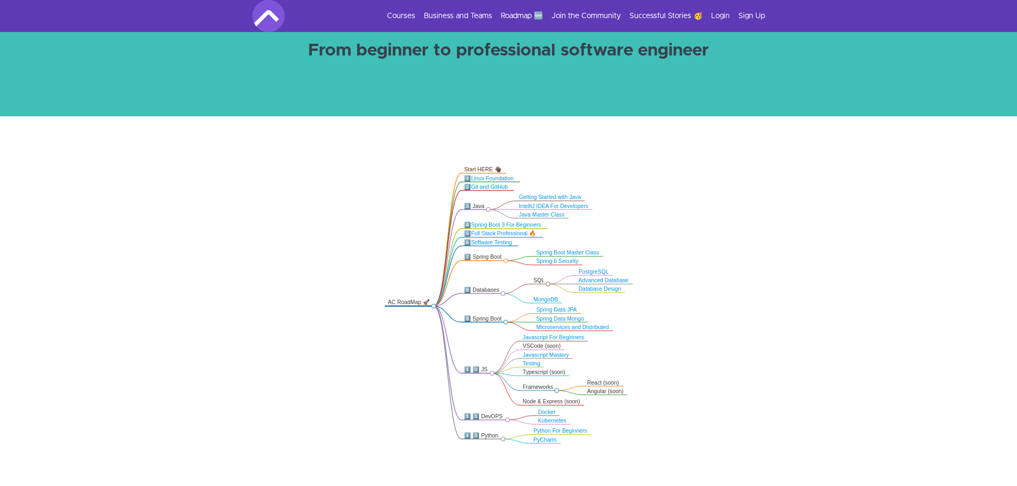
scroll to position [107, 0]
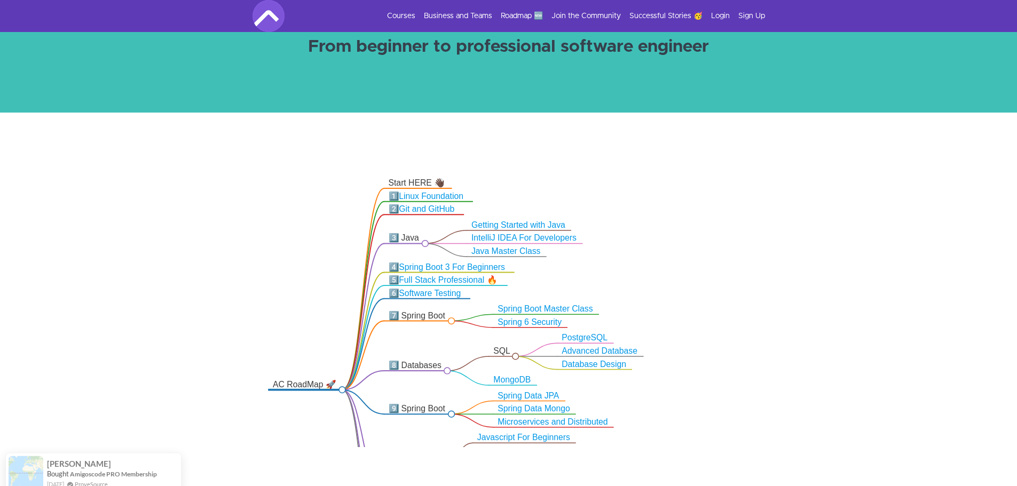
drag, startPoint x: 796, startPoint y: 312, endPoint x: 779, endPoint y: 226, distance: 87.1
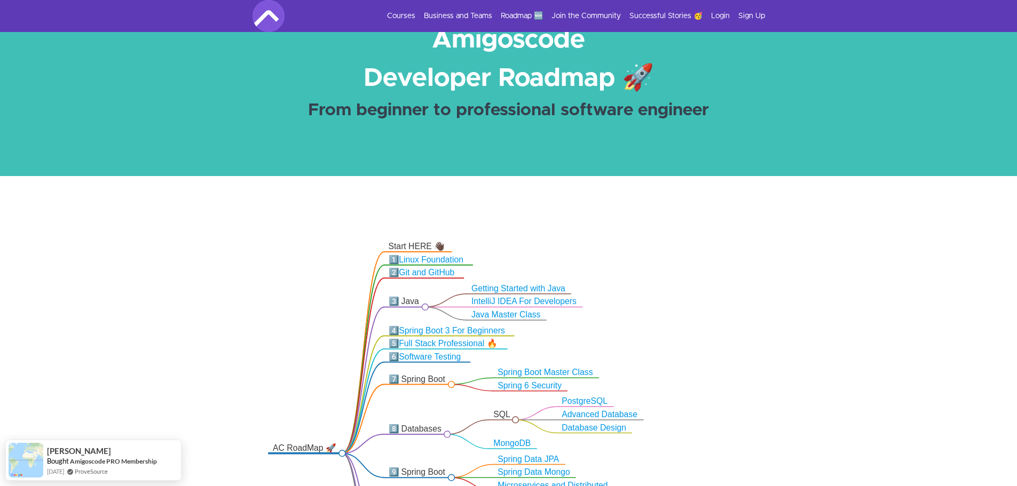
scroll to position [0, 0]
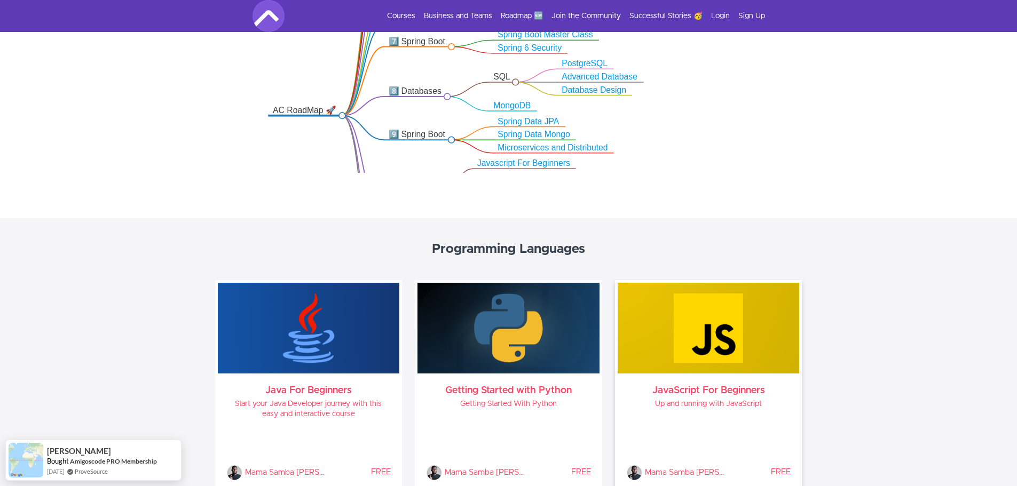
drag, startPoint x: 779, startPoint y: 226, endPoint x: 764, endPoint y: 218, distance: 17.0
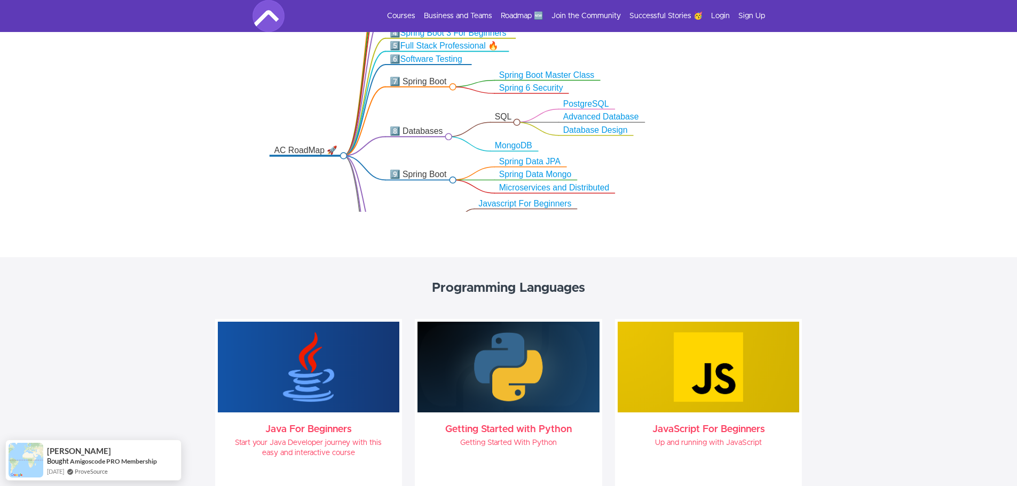
drag, startPoint x: 646, startPoint y: 154, endPoint x: 288, endPoint y: 130, distance: 358.5
click at [288, 130] on icon ".markmap{font:300 16px/20px sans-serif}.markmap-link{fill:none}.markmap-node>ci…" at bounding box center [508, 66] width 1017 height 292
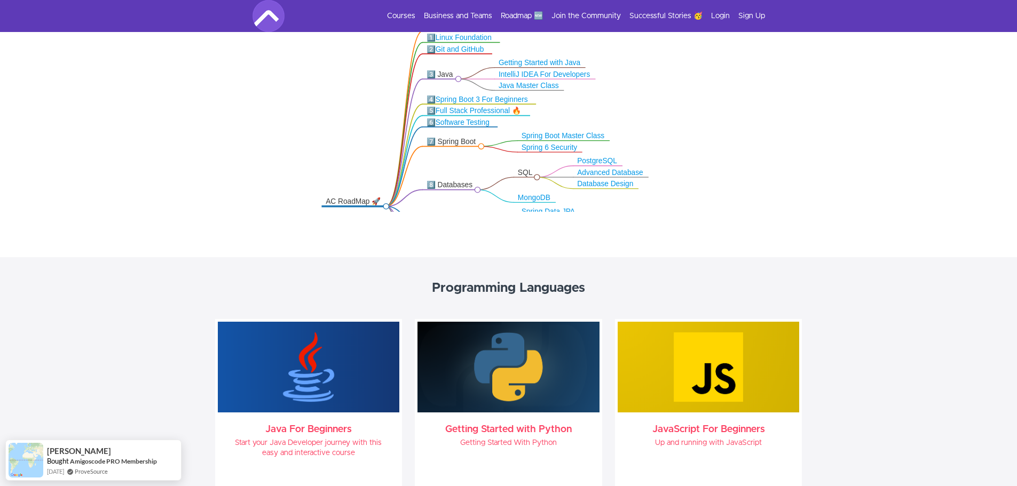
drag, startPoint x: 224, startPoint y: 139, endPoint x: 332, endPoint y: 177, distance: 115.0
click at [262, 193] on icon ".markmap{font:300 16px/20px sans-serif}.markmap-link{fill:none}.markmap-node>ci…" at bounding box center [508, 66] width 1017 height 292
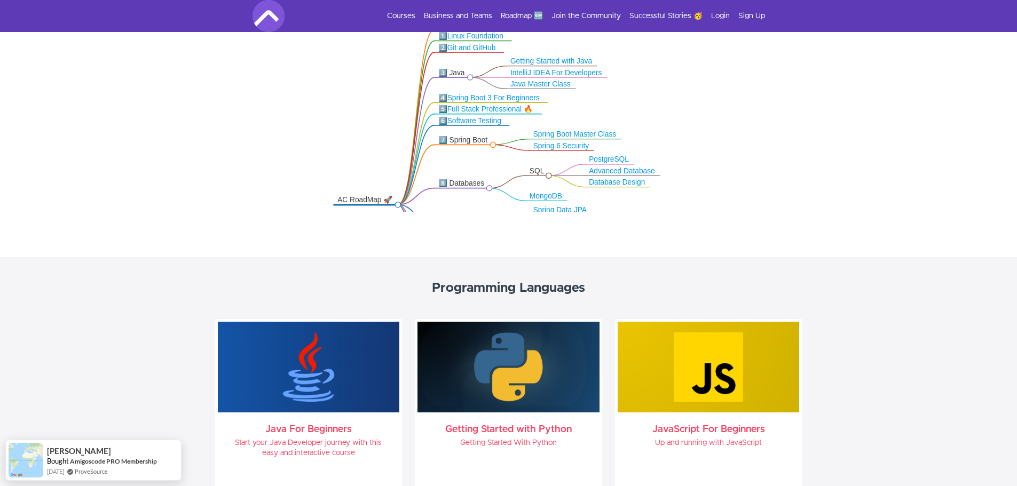
drag, startPoint x: 704, startPoint y: 177, endPoint x: 716, endPoint y: 177, distance: 11.8
click at [716, 177] on icon ".markmap{font:300 16px/20px sans-serif}.markmap-link{fill:none}.markmap-node>ci…" at bounding box center [508, 66] width 1017 height 292
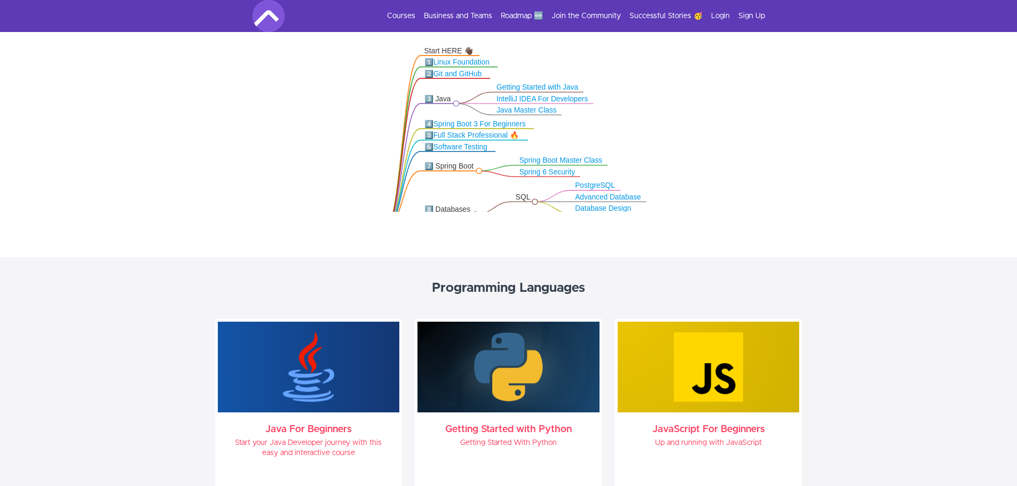
drag, startPoint x: 765, startPoint y: 139, endPoint x: 751, endPoint y: 164, distance: 28.2
click at [751, 164] on icon ".markmap{font:300 16px/20px sans-serif}.markmap-link{fill:none}.markmap-node>ci…" at bounding box center [508, 66] width 1017 height 292
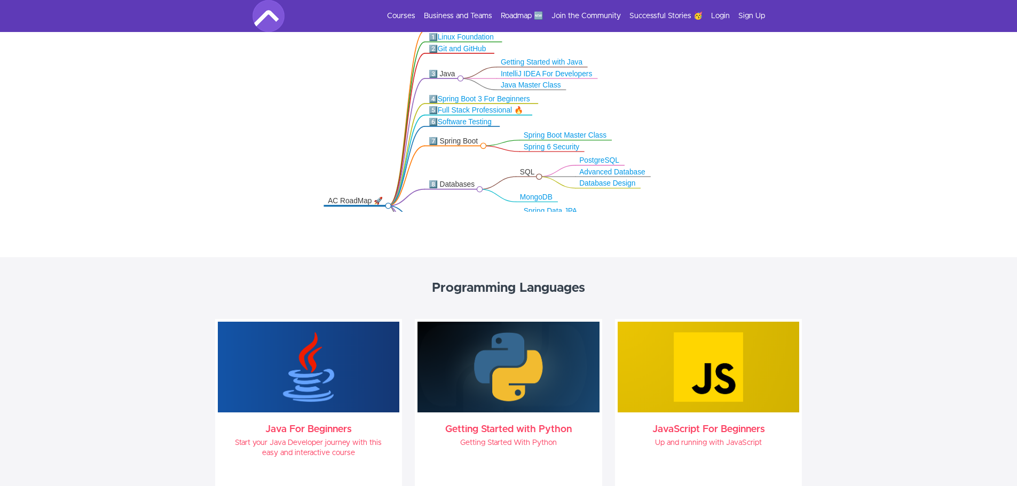
drag, startPoint x: 790, startPoint y: 163, endPoint x: 794, endPoint y: 138, distance: 25.5
click at [794, 138] on icon ".markmap{font:300 16px/20px sans-serif}.markmap-link{fill:none}.markmap-node>ci…" at bounding box center [508, 66] width 1017 height 292
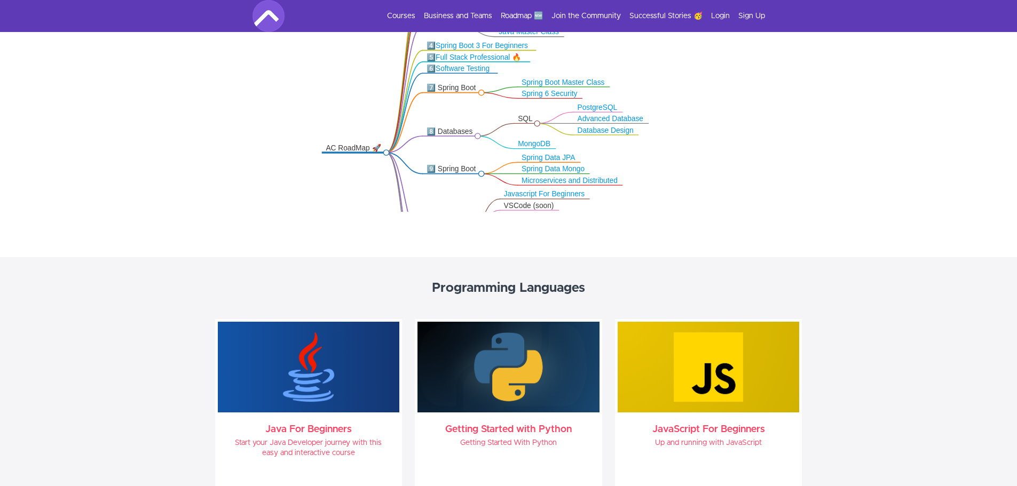
drag, startPoint x: 737, startPoint y: 177, endPoint x: 738, endPoint y: 133, distance: 43.3
click at [738, 133] on icon ".markmap{font:300 16px/20px sans-serif}.markmap-link{fill:none}.markmap-node>ci…" at bounding box center [508, 66] width 1017 height 292
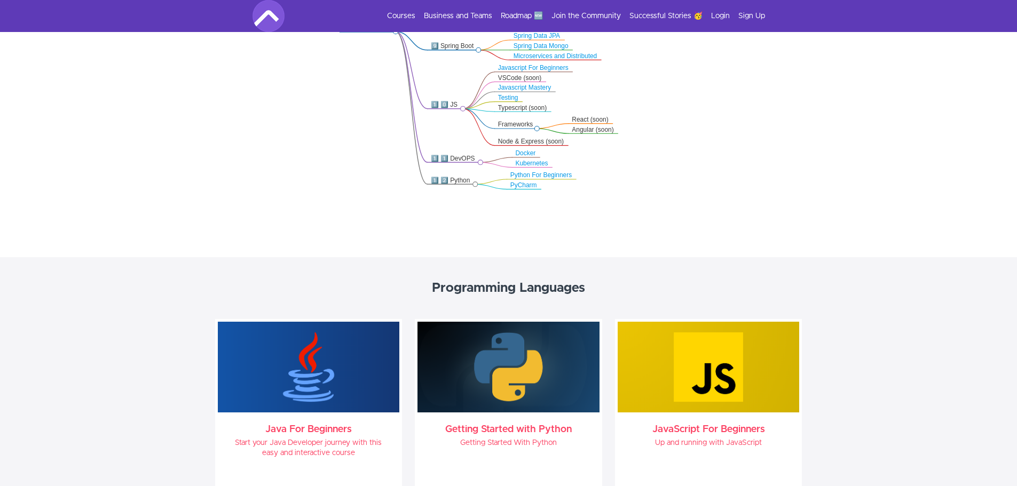
drag, startPoint x: 746, startPoint y: 178, endPoint x: 738, endPoint y: 68, distance: 110.3
click at [738, 68] on icon ".markmap{font:300 16px/20px sans-serif}.markmap-link{fill:none}.markmap-node>ci…" at bounding box center [508, 66] width 1017 height 292
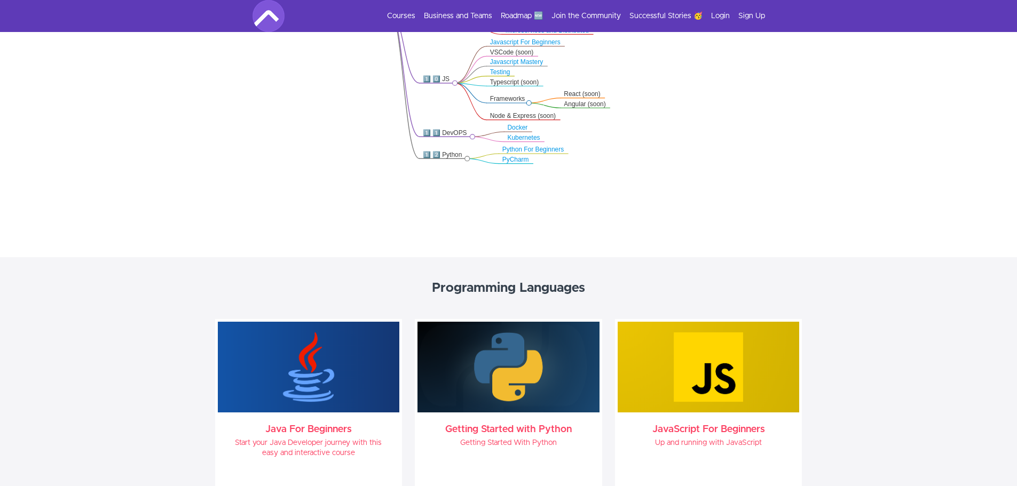
drag, startPoint x: 776, startPoint y: 144, endPoint x: 768, endPoint y: 119, distance: 26.9
click at [768, 119] on icon ".markmap{font:300 16px/20px sans-serif}.markmap-link{fill:none}.markmap-node>ci…" at bounding box center [508, 66] width 1017 height 292
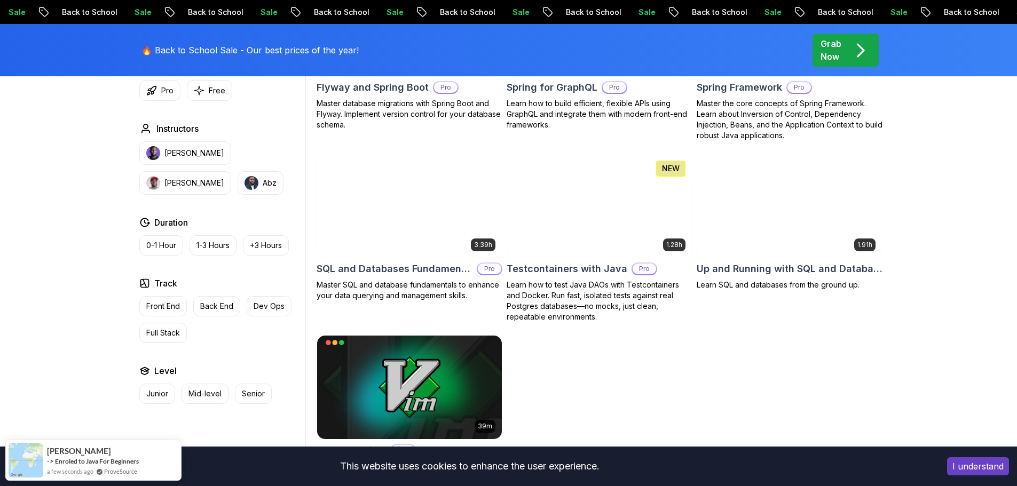
scroll to position [2830, 0]
